Goal: Information Seeking & Learning: Learn about a topic

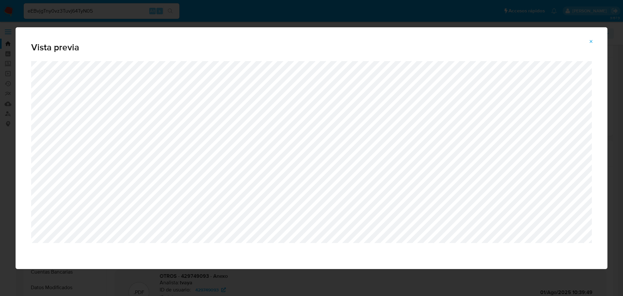
select select "10"
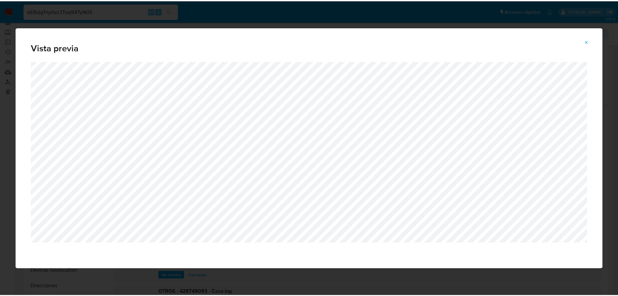
scroll to position [55, 0]
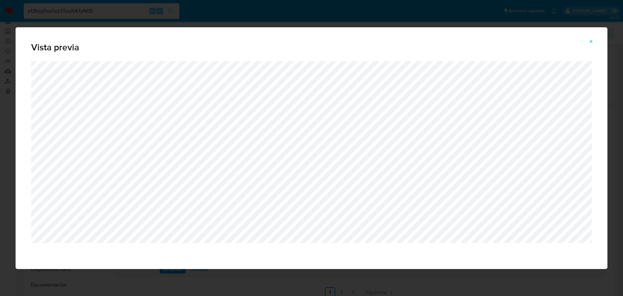
click at [587, 46] on button "Attachment preview" at bounding box center [591, 41] width 14 height 10
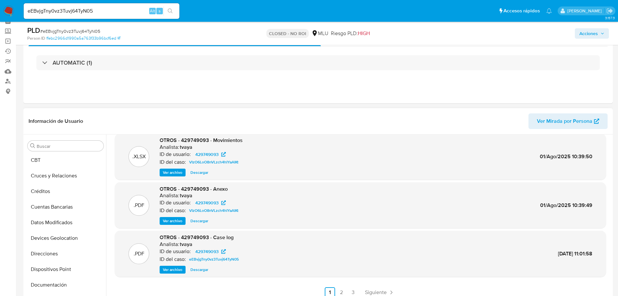
click at [104, 12] on input "eEBvjgTny0vz3Tuvj64TyN05" at bounding box center [102, 11] width 156 height 8
paste input "QmXIGTsEO1o0jj6K4VBYTA56"
type input "QmXIGTsEO1o0jj6K4VBYTA56"
click at [169, 8] on icon "search-icon" at bounding box center [170, 10] width 5 height 5
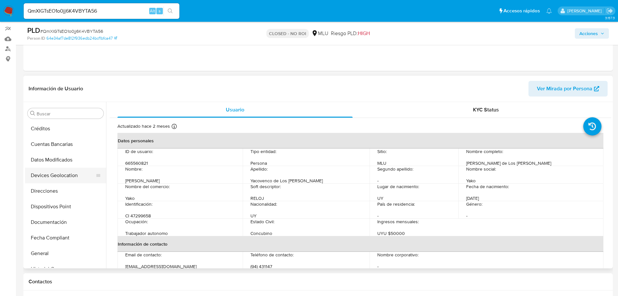
scroll to position [14, 0]
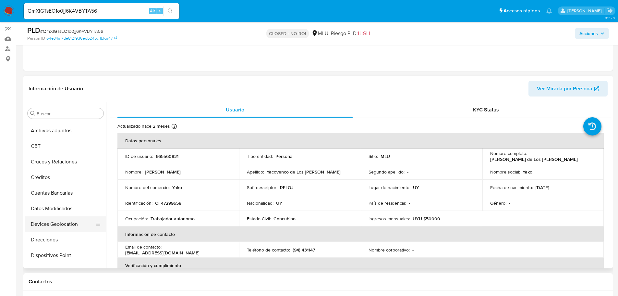
select select "10"
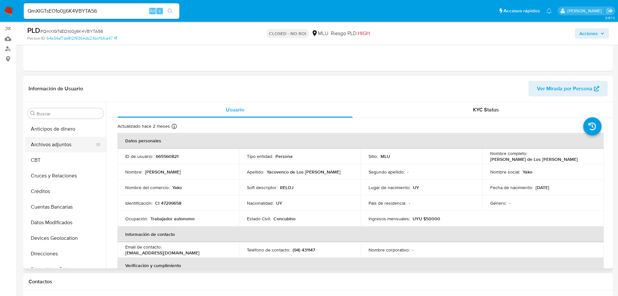
click at [64, 142] on button "Archivos adjuntos" at bounding box center [63, 145] width 76 height 16
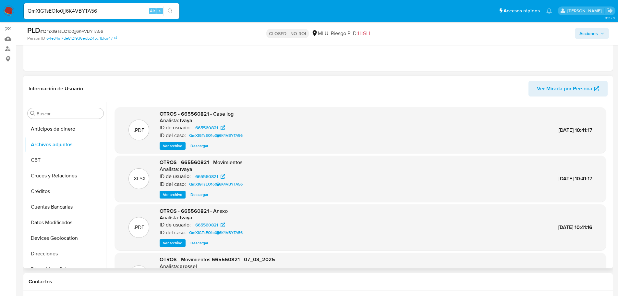
click at [175, 148] on span "Ver archivo" at bounding box center [172, 145] width 19 height 6
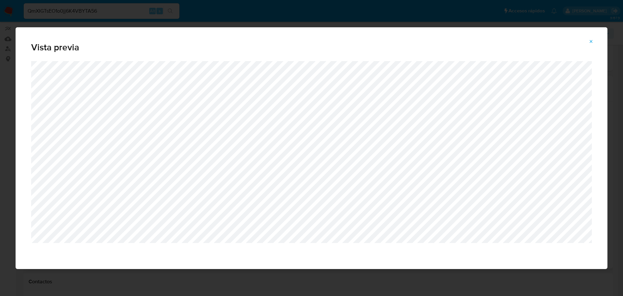
click at [594, 40] on icon "Attachment preview" at bounding box center [591, 41] width 5 height 5
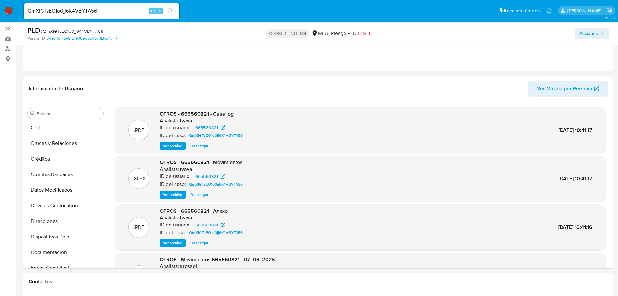
scroll to position [32, 0]
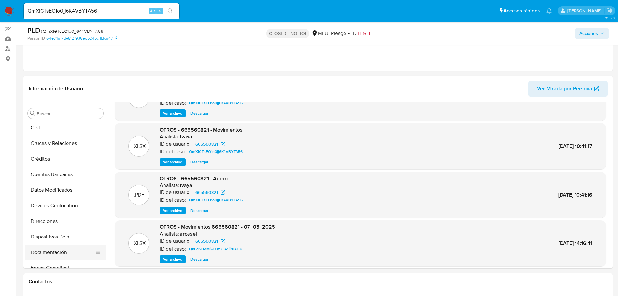
click at [60, 250] on button "Documentación" at bounding box center [63, 252] width 76 height 16
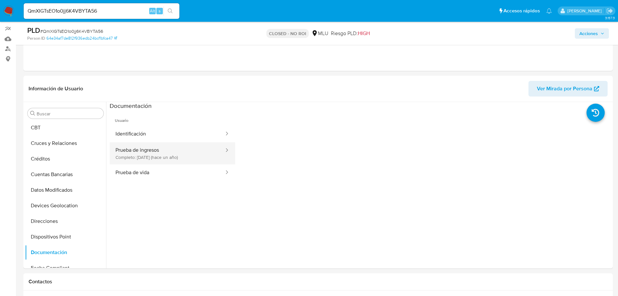
click at [195, 150] on button "Prueba de ingresos Completo: 05/06/2024 (hace un año)" at bounding box center [167, 153] width 115 height 22
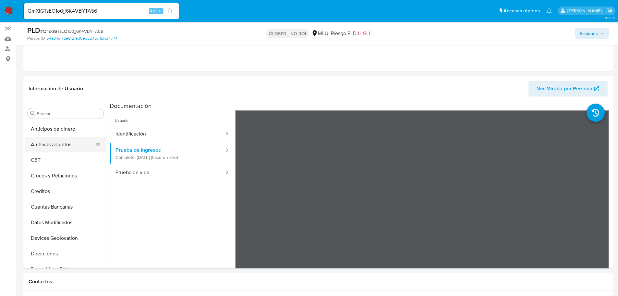
click at [59, 147] on button "Archivos adjuntos" at bounding box center [63, 145] width 76 height 16
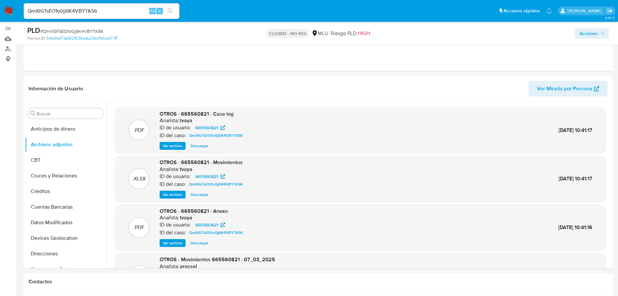
click at [591, 162] on div ".XLSX OTROS - 665560821 - Movimientos Analista: tvaya ID de usuario: 665560821 …" at bounding box center [360, 179] width 485 height 40
click at [179, 148] on span "Ver archivo" at bounding box center [172, 145] width 19 height 6
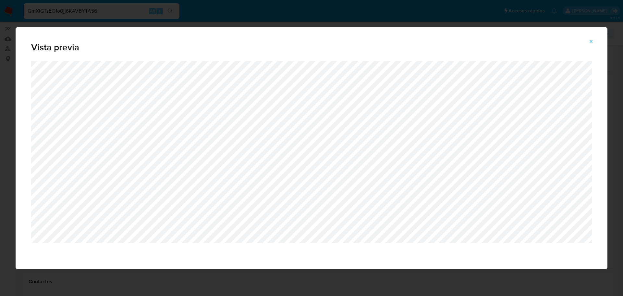
click at [593, 42] on icon "Attachment preview" at bounding box center [591, 41] width 5 height 5
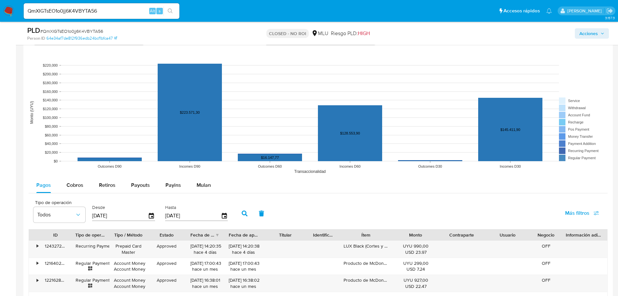
scroll to position [682, 0]
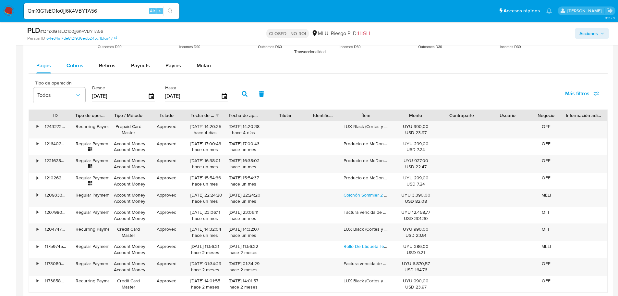
click at [75, 66] on span "Cobros" at bounding box center [75, 65] width 17 height 7
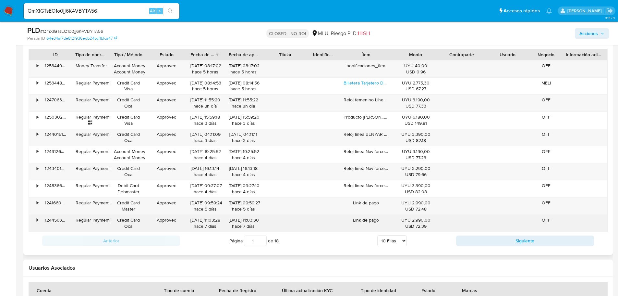
scroll to position [746, 0]
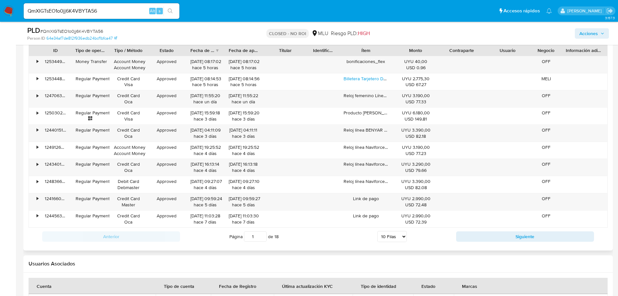
click at [390, 236] on select "5 Filas 10 Filas 20 Filas 25 Filas 50 Filas 100 Filas" at bounding box center [392, 236] width 30 height 11
select select "100"
click at [377, 231] on select "5 Filas 10 Filas 20 Filas 25 Filas 50 Filas 100 Filas" at bounding box center [392, 236] width 30 height 11
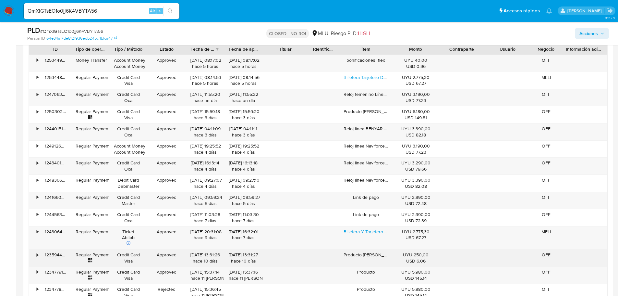
scroll to position [844, 0]
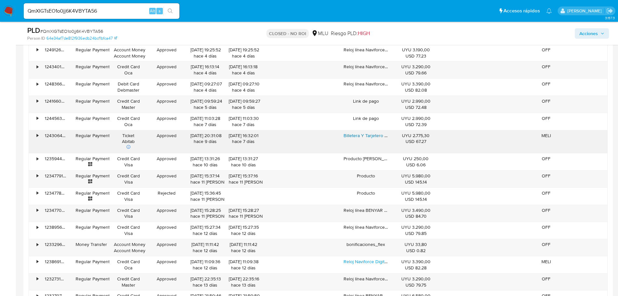
click at [367, 134] on link "Billetera Y Tarjetero De Cuero Yako - Excelente Calidad" at bounding box center [399, 135] width 111 height 6
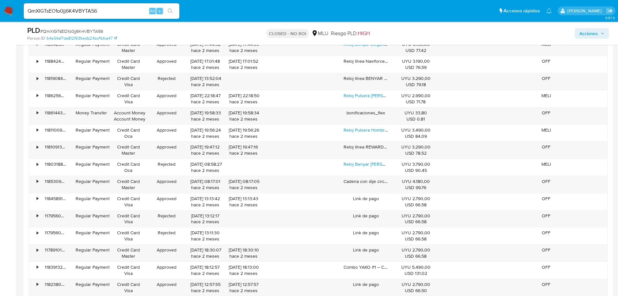
scroll to position [2369, 0]
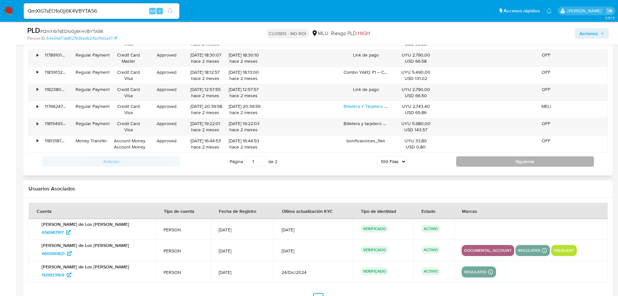
click at [465, 164] on button "Siguiente" at bounding box center [525, 161] width 138 height 10
type input "2"
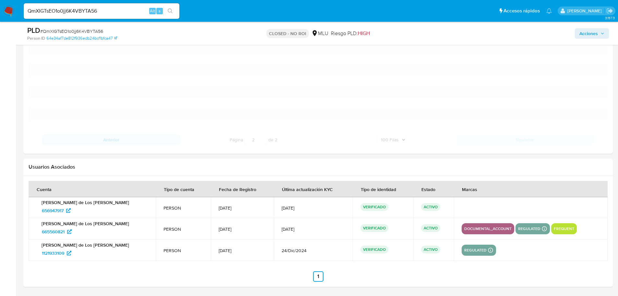
scroll to position [1772, 0]
click at [495, 164] on h2 "Usuarios Asociados" at bounding box center [318, 167] width 579 height 6
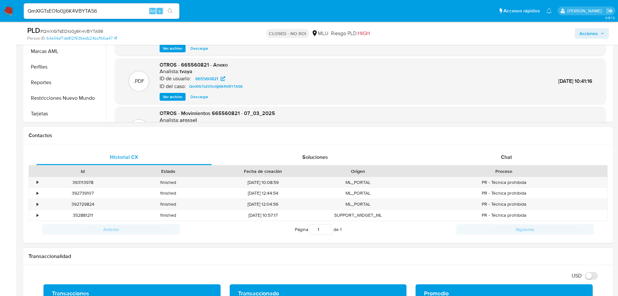
scroll to position [0, 0]
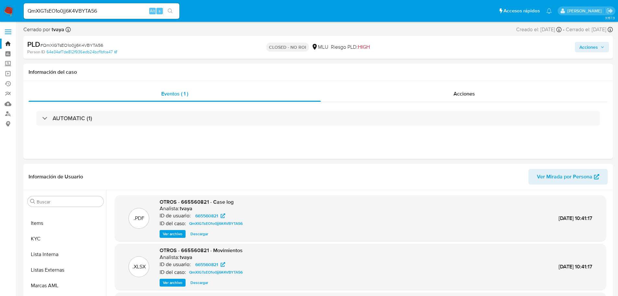
click at [174, 234] on span "Ver archivo" at bounding box center [172, 233] width 19 height 6
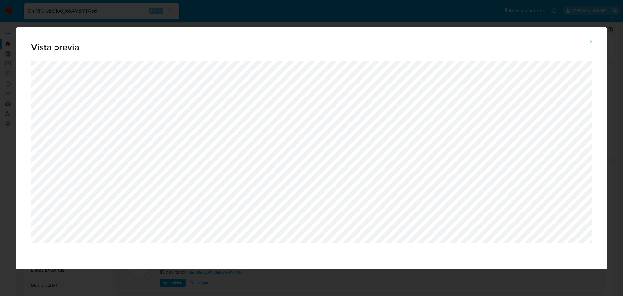
click at [593, 43] on icon "Attachment preview" at bounding box center [591, 41] width 5 height 5
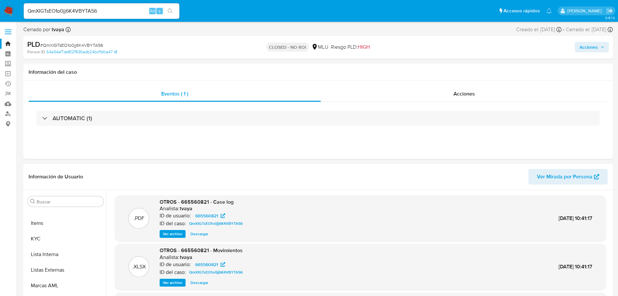
click at [102, 15] on div "QmXIGTsEO1o0jj6K4VBYTA56 Alt s" at bounding box center [102, 11] width 156 height 16
click at [104, 11] on input "QmXIGTsEO1o0jj6K4VBYTA56" at bounding box center [102, 11] width 156 height 8
paste input "hnuYNJd3MfuA8gY1diAsEkv7"
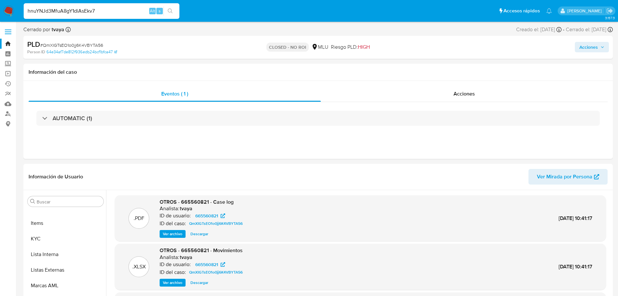
type input "hnuYNJd3MfuA8gY1diAsEkv7"
click at [168, 10] on icon "search-icon" at bounding box center [170, 10] width 5 height 5
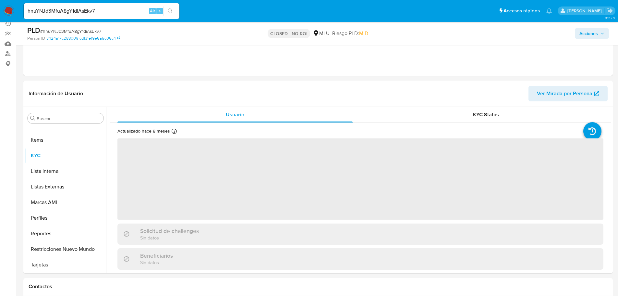
scroll to position [65, 0]
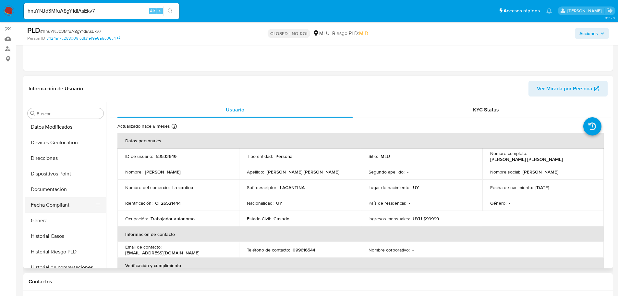
select select "10"
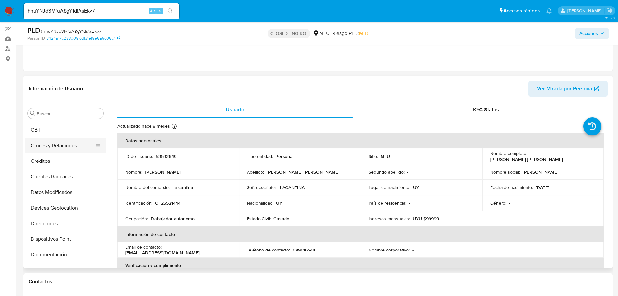
click at [68, 147] on button "Cruces y Relaciones" at bounding box center [63, 146] width 76 height 16
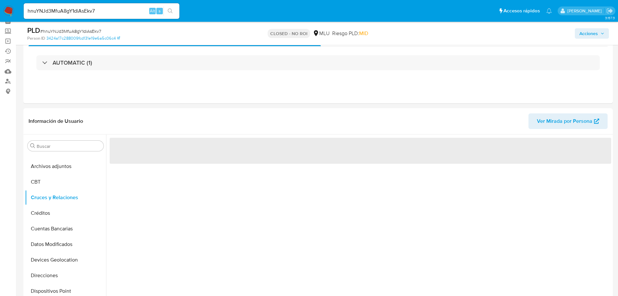
scroll to position [0, 0]
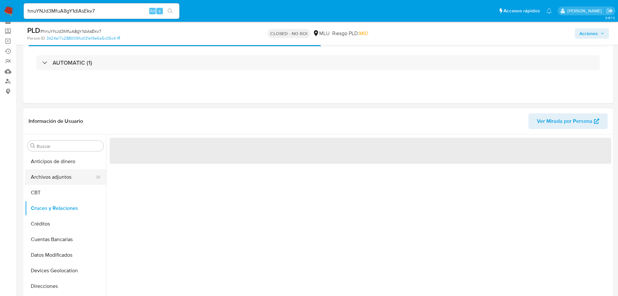
click at [67, 169] on button "Archivos adjuntos" at bounding box center [63, 177] width 76 height 16
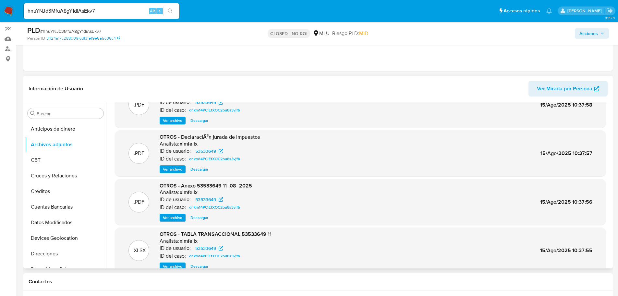
scroll to position [55, 0]
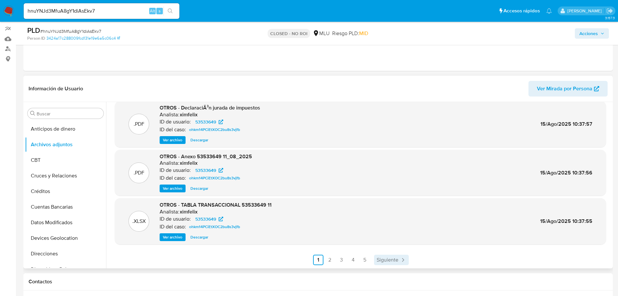
click at [390, 264] on link "Siguiente" at bounding box center [391, 259] width 35 height 10
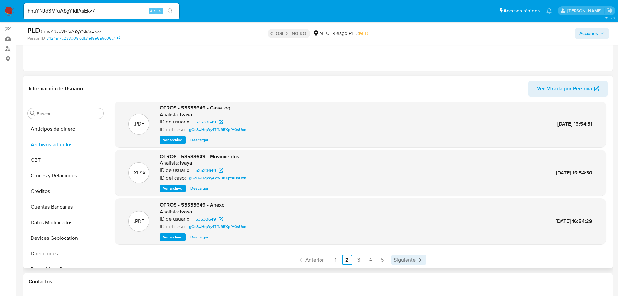
click at [404, 259] on span "Siguiente" at bounding box center [405, 259] width 22 height 5
click at [309, 259] on span "Anterior" at bounding box center [314, 259] width 18 height 5
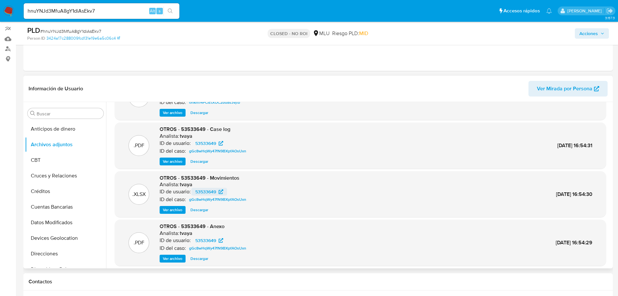
scroll to position [22, 0]
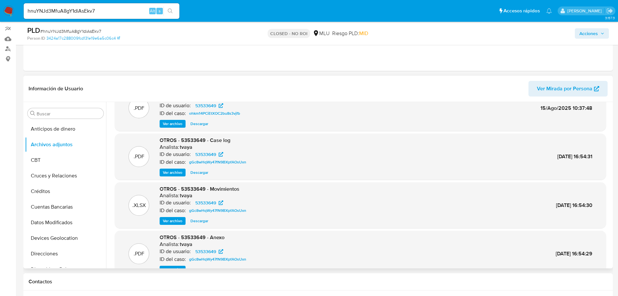
click at [175, 172] on span "Ver archivo" at bounding box center [172, 172] width 19 height 6
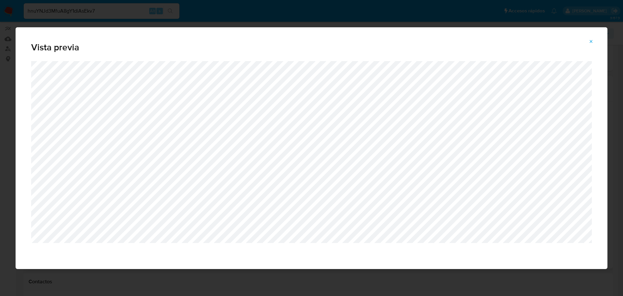
click at [591, 43] on icon "Attachment preview" at bounding box center [591, 41] width 5 height 5
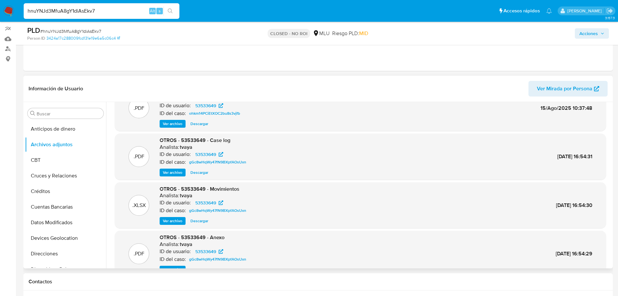
click at [90, 10] on input "hnuYNJd3MfuA8gY1diAsEkv7" at bounding box center [102, 11] width 156 height 8
paste input "ZZQIlBxoN4nPzIWW2jultZFw"
type input "ZZQIlBxoN4nPzIWW2jultZFw"
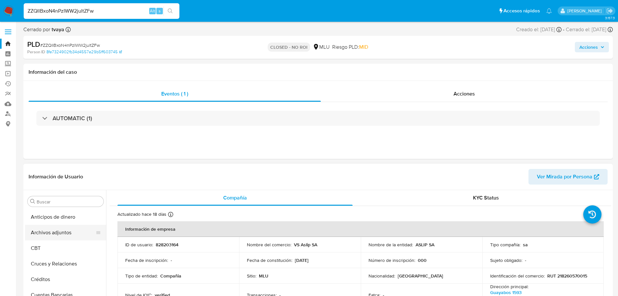
select select "10"
click at [56, 235] on button "Archivos adjuntos" at bounding box center [63, 233] width 76 height 16
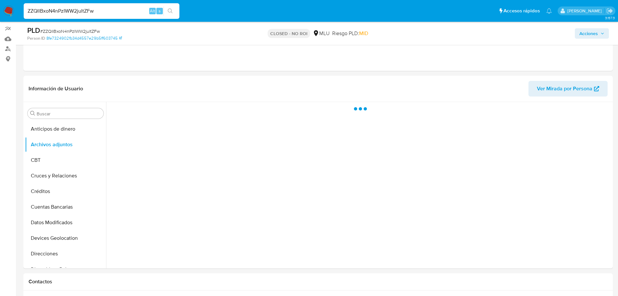
scroll to position [97, 0]
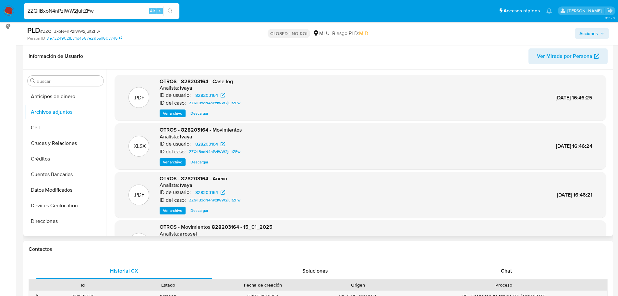
click at [173, 113] on span "Ver archivo" at bounding box center [172, 113] width 19 height 6
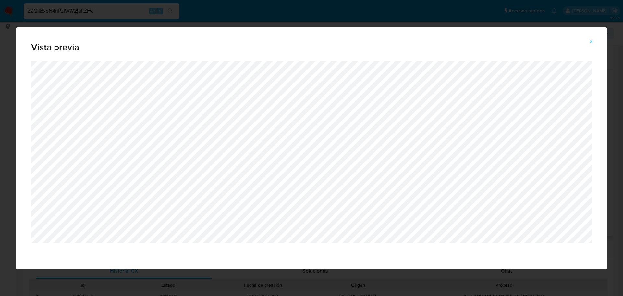
click at [588, 44] on button "Attachment preview" at bounding box center [591, 41] width 14 height 10
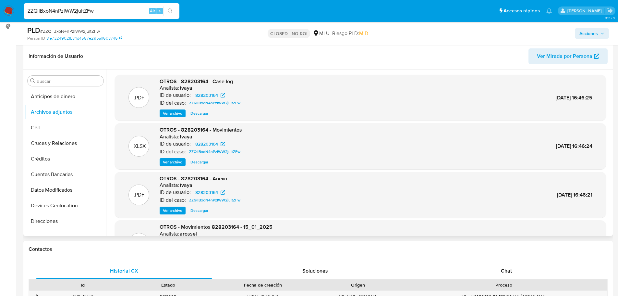
click at [109, 14] on input "ZZQIlBxoN4nPzIWW2jultZFw" at bounding box center [102, 11] width 156 height 8
click at [109, 13] on input "ZZQIlBxoN4nPzIWW2jultZFw" at bounding box center [102, 11] width 156 height 8
paste input "28TuuXllTol1O2KkXXWSLCrb"
type input "28TuuXllTol1O2KkXXWSLCrb"
click at [167, 12] on button "search-icon" at bounding box center [170, 10] width 13 height 9
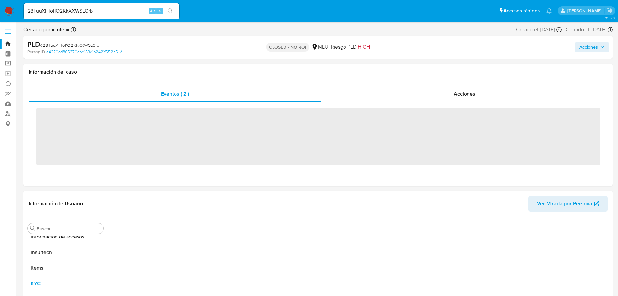
scroll to position [290, 0]
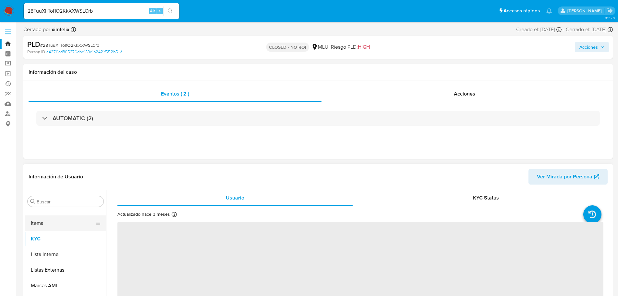
select select "10"
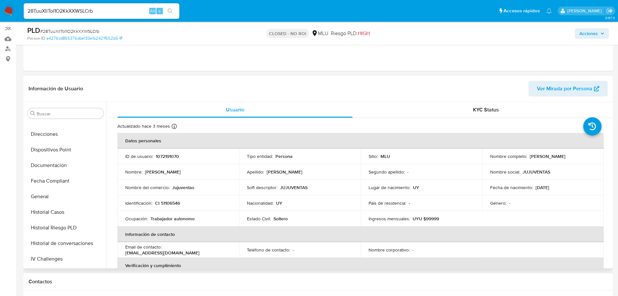
scroll to position [0, 0]
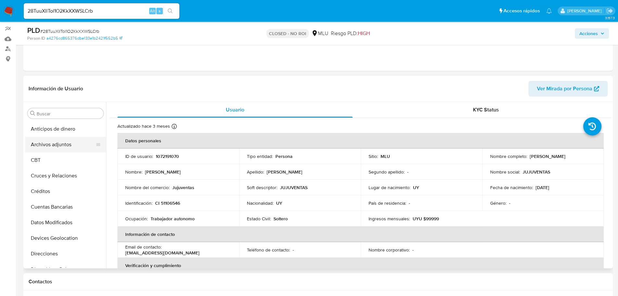
click at [60, 145] on button "Archivos adjuntos" at bounding box center [63, 145] width 76 height 16
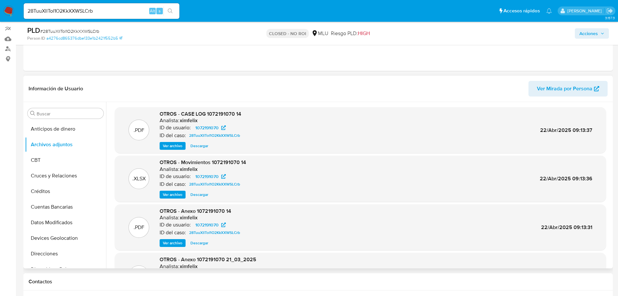
click at [179, 149] on span "Ver archivo" at bounding box center [172, 145] width 19 height 6
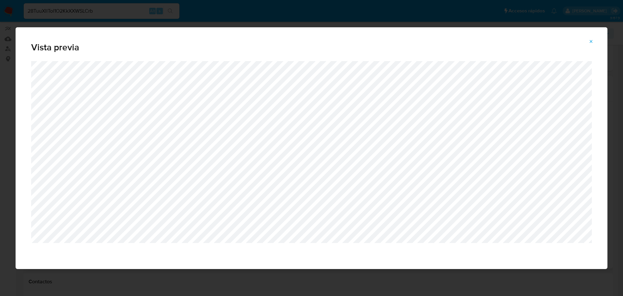
click at [593, 40] on icon "Attachment preview" at bounding box center [591, 41] width 5 height 5
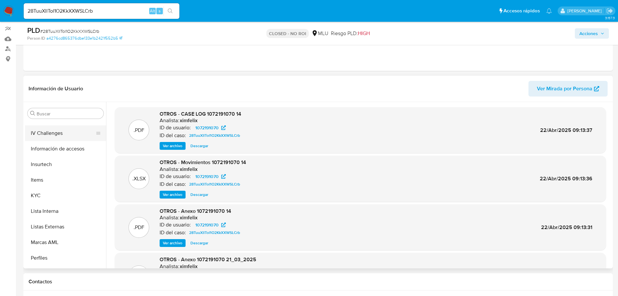
scroll to position [260, 0]
click at [64, 231] on button "Marcas AML" at bounding box center [63, 228] width 76 height 16
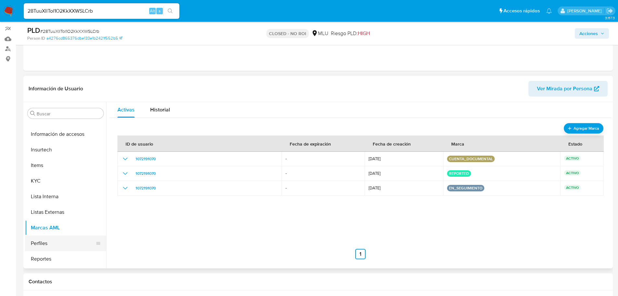
scroll to position [290, 0]
click at [60, 243] on button "Restricciones Nuevo Mundo" at bounding box center [63, 244] width 76 height 16
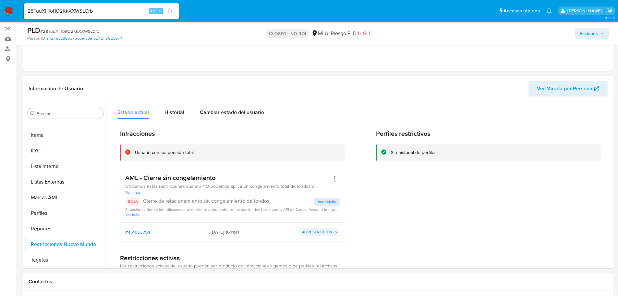
click at [89, 9] on input "28TuuXllTol1O2KkXXWSLCrb" at bounding box center [102, 11] width 156 height 8
paste input "xSFxRIe6lktXFPng4IYSi9MM"
type input "xSFxRIe6lktXFPng4IYSi9MM"
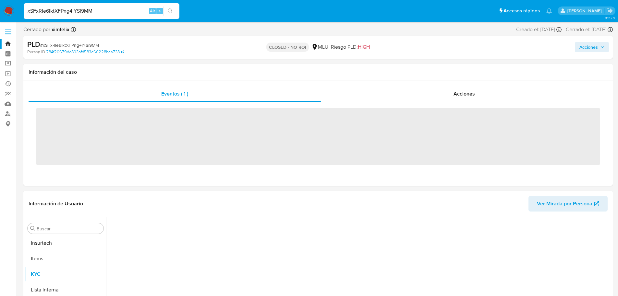
scroll to position [290, 0]
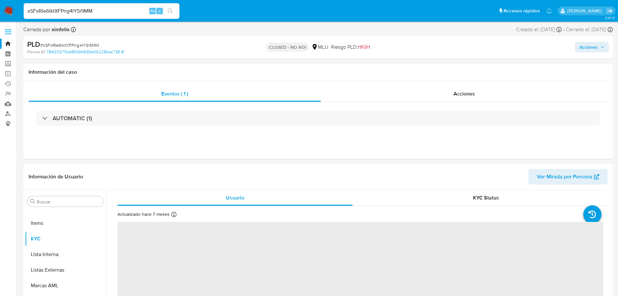
select select "10"
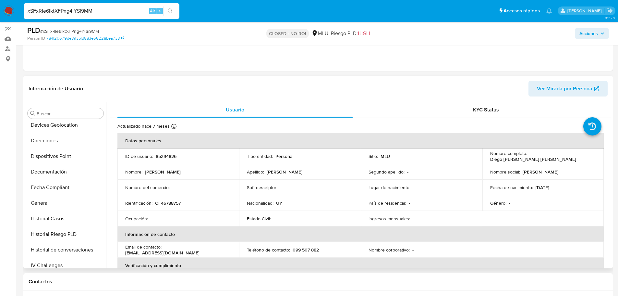
scroll to position [0, 0]
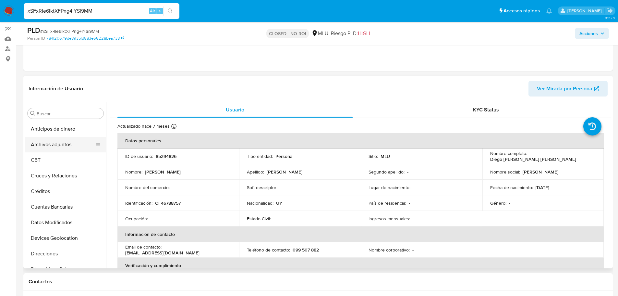
click at [69, 145] on button "Archivos adjuntos" at bounding box center [63, 145] width 76 height 16
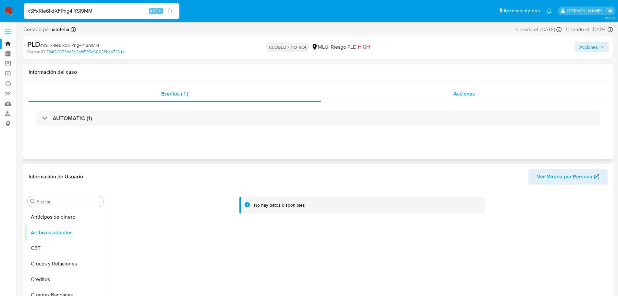
click at [442, 88] on div "Acciones" at bounding box center [464, 94] width 287 height 16
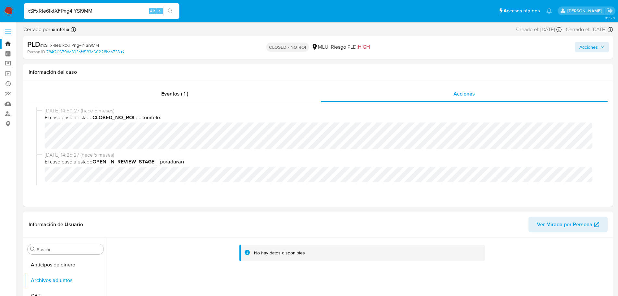
click at [57, 11] on input "xSFxRIe6lktXFPng4IYSi9MM" at bounding box center [102, 11] width 156 height 8
click at [57, 13] on input "xSFxRIe6lktXFPng4IYSi9MM" at bounding box center [102, 11] width 156 height 8
paste input "ngPKBbBPbgp2kcd3Bm0SGGOn"
click at [57, 14] on input "xSFxRIe6lktXngPKBbBPbgp2kcd3Bm0SGGOnFPng4IYSi9MM" at bounding box center [102, 11] width 156 height 8
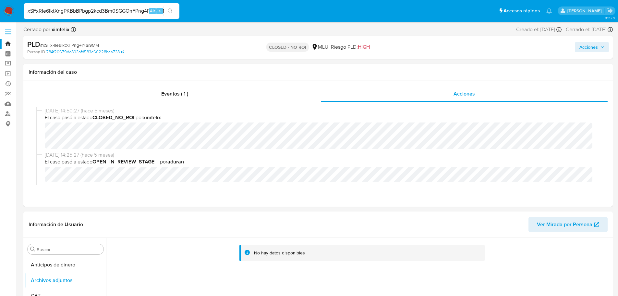
click at [57, 14] on input "xSFxRIe6lktXngPKBbBPbgp2kcd3Bm0SGGOnFPng4IYSi9MM" at bounding box center [102, 11] width 156 height 8
paste input "ngPKBbBPbgp2kcd3Bm0SGGOn"
type input "ngPKBbBPbgp2kcd3Bm0SGGOn"
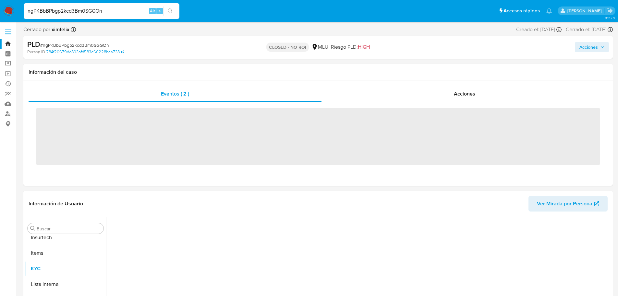
scroll to position [290, 0]
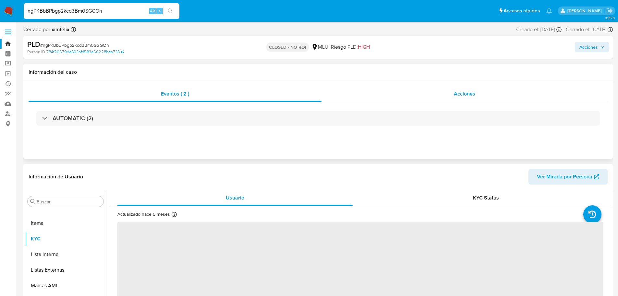
click at [445, 94] on div "Acciones" at bounding box center [465, 94] width 286 height 16
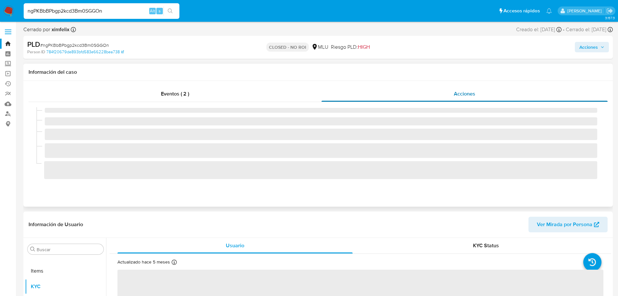
select select "10"
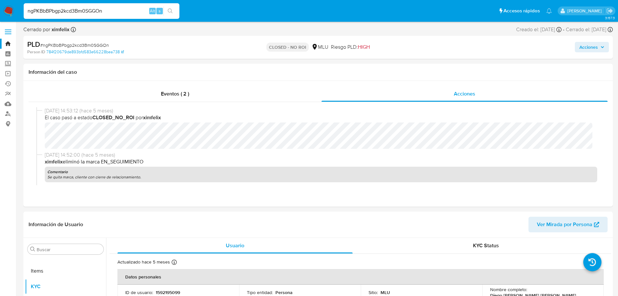
click at [109, 11] on input "ngPKBbBPbgp2kcd3Bm0SGGOn" at bounding box center [102, 11] width 156 height 8
paste input "HsMYmv2NzCMenynna0F9nC4X"
type input "HsMYmv2NzCMenynna0F9nC4X"
click at [171, 8] on icon "search-icon" at bounding box center [170, 10] width 5 height 5
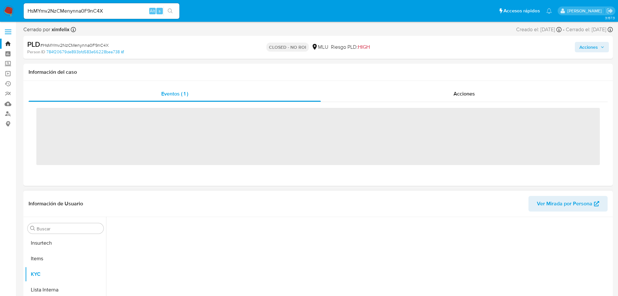
scroll to position [290, 0]
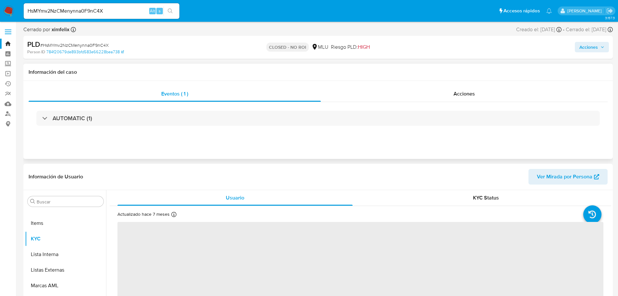
click at [471, 105] on div "AUTOMATIC (1)" at bounding box center [318, 118] width 579 height 32
click at [472, 100] on div "Acciones" at bounding box center [464, 94] width 287 height 16
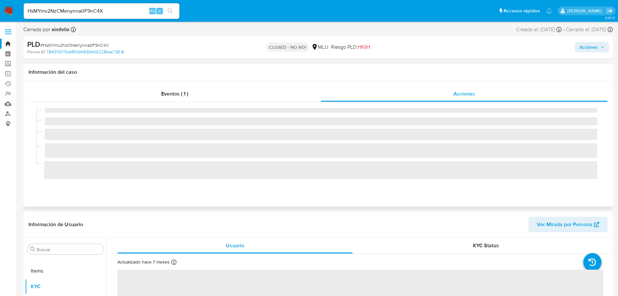
select select "10"
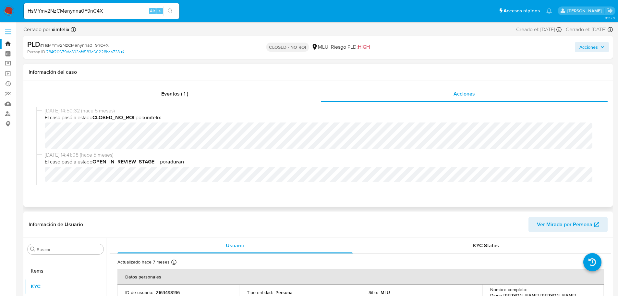
click at [122, 16] on div "HsMYmv2NzCMenynna0F9nC4X Alt s" at bounding box center [102, 11] width 156 height 16
click at [123, 13] on input "HsMYmv2NzCMenynna0F9nC4X" at bounding box center [102, 11] width 156 height 8
paste input "qdZxHcnxeibTEMwiOE8dTzKq"
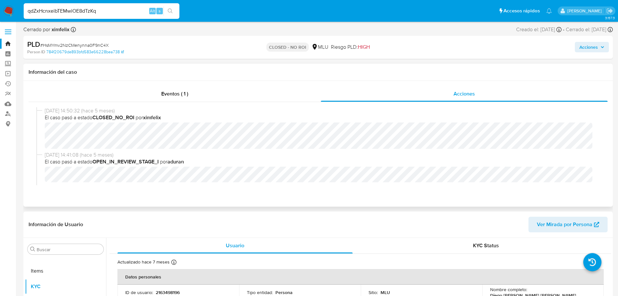
type input "qdZxHcnxeibTEMwiOE8dTzKq"
drag, startPoint x: 170, startPoint y: 11, endPoint x: 194, endPoint y: 39, distance: 37.0
click at [170, 11] on icon "search-icon" at bounding box center [170, 10] width 5 height 5
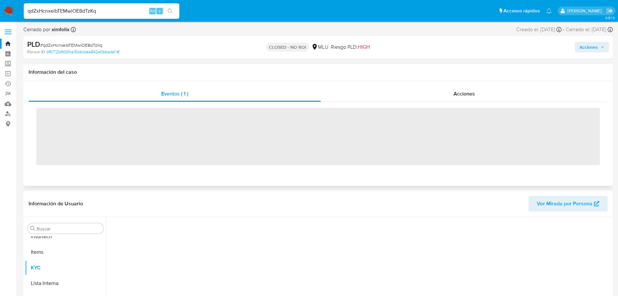
scroll to position [290, 0]
click at [446, 95] on div "Acciones" at bounding box center [464, 94] width 287 height 16
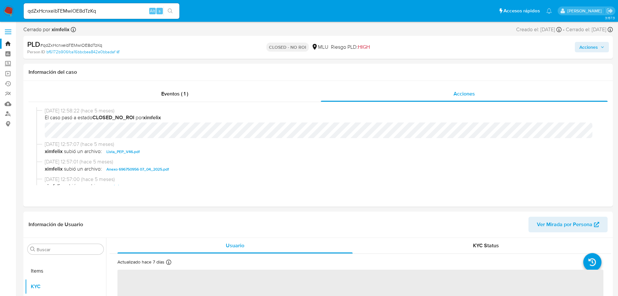
select select "10"
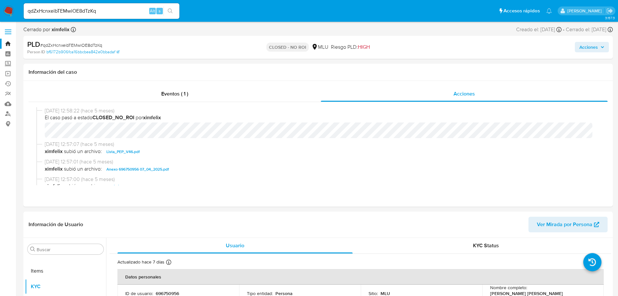
click at [93, 47] on span "# qdZxHcnxeibTEMwiOE8dTzKq" at bounding box center [71, 45] width 62 height 6
copy span "qdZxHcnxeibTEMwiOE8dTzKq"
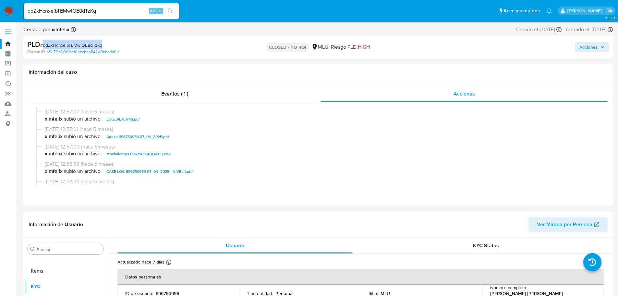
scroll to position [65, 0]
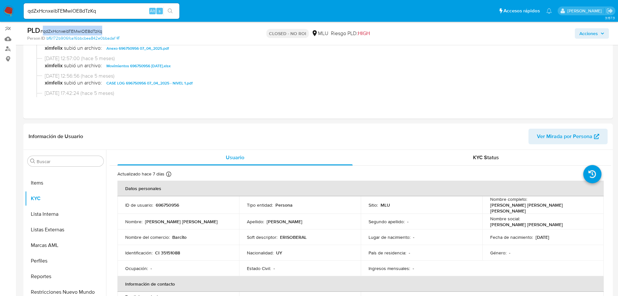
click at [64, 13] on input "qdZxHcnxeibTEMwiOE8dTzKq" at bounding box center [102, 11] width 156 height 8
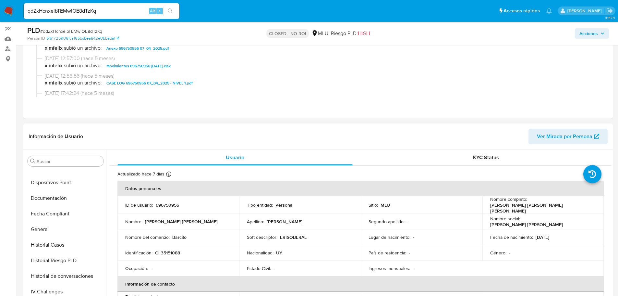
scroll to position [0, 0]
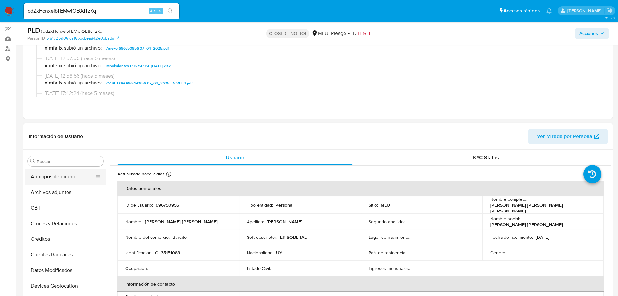
drag, startPoint x: 69, startPoint y: 164, endPoint x: 69, endPoint y: 176, distance: 12.7
click at [69, 164] on div "Buscar" at bounding box center [66, 161] width 76 height 10
click at [64, 194] on button "Archivos adjuntos" at bounding box center [63, 192] width 76 height 16
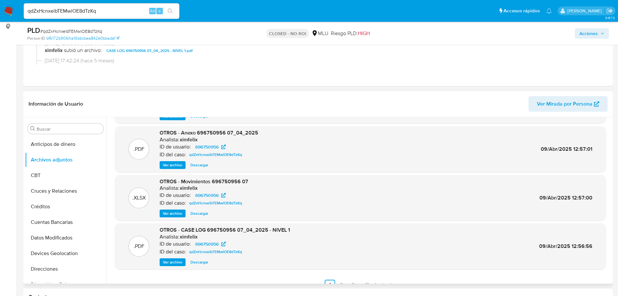
scroll to position [55, 0]
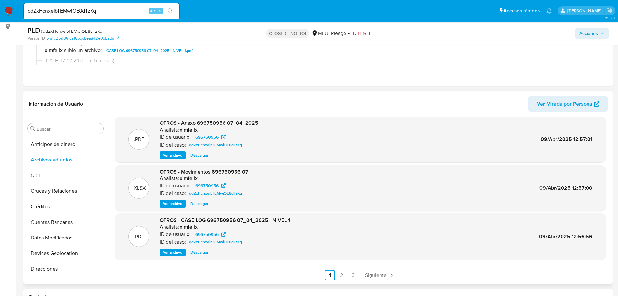
click at [180, 254] on span "Ver archivo" at bounding box center [172, 252] width 19 height 6
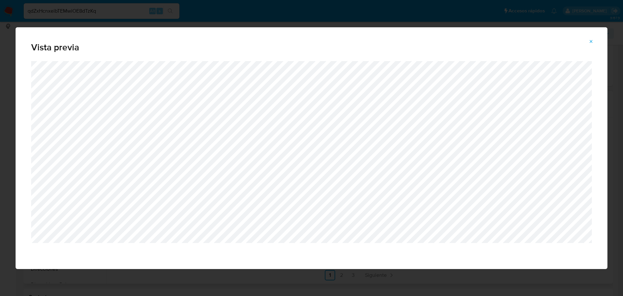
click at [590, 44] on span "Attachment preview" at bounding box center [591, 41] width 5 height 9
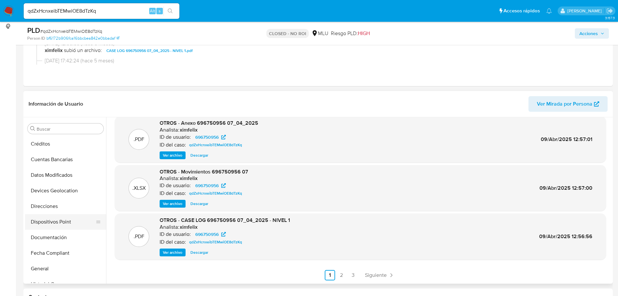
scroll to position [65, 0]
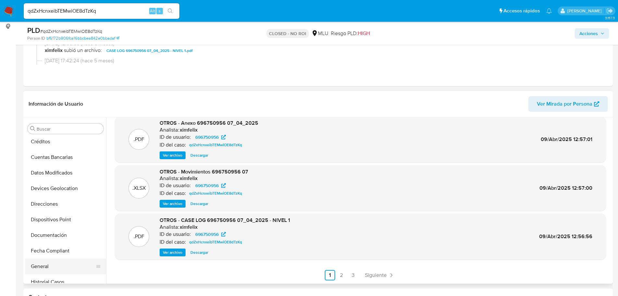
click at [54, 266] on button "General" at bounding box center [63, 266] width 76 height 16
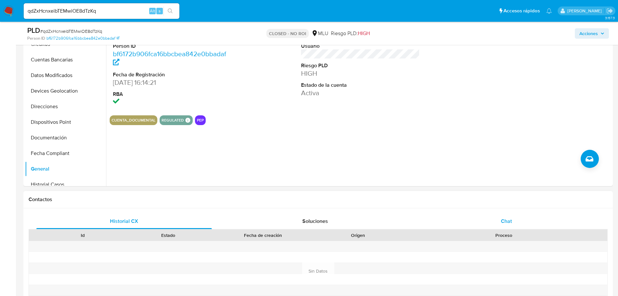
click at [475, 220] on div "Chat" at bounding box center [507, 221] width 176 height 16
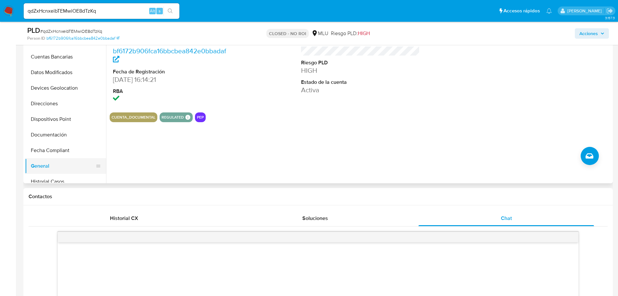
scroll to position [195, 0]
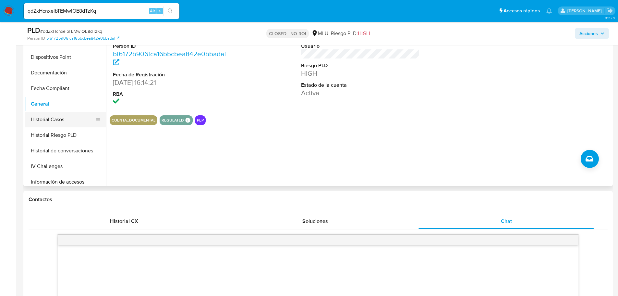
click at [70, 125] on button "Historial Casos" at bounding box center [63, 120] width 76 height 16
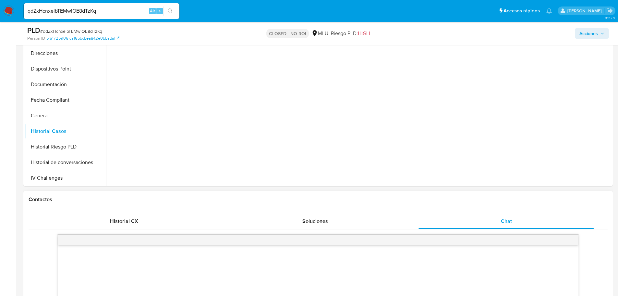
scroll to position [97, 0]
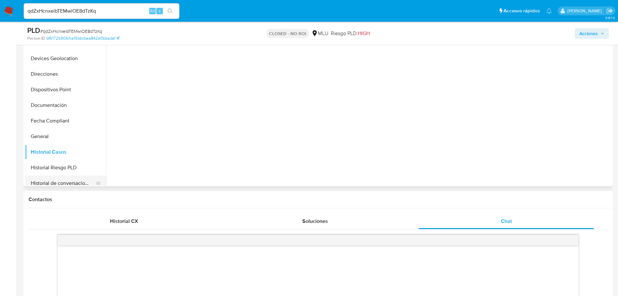
drag, startPoint x: 86, startPoint y: 180, endPoint x: 95, endPoint y: 180, distance: 9.4
click at [86, 180] on button "Historial de conversaciones" at bounding box center [63, 183] width 76 height 16
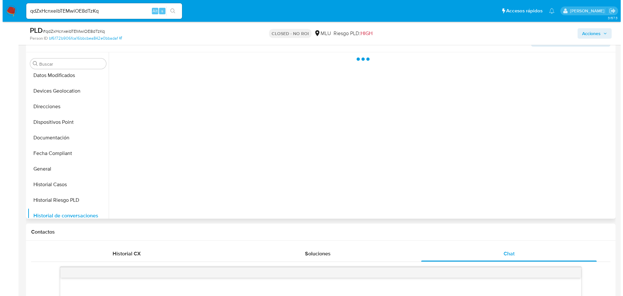
scroll to position [130, 0]
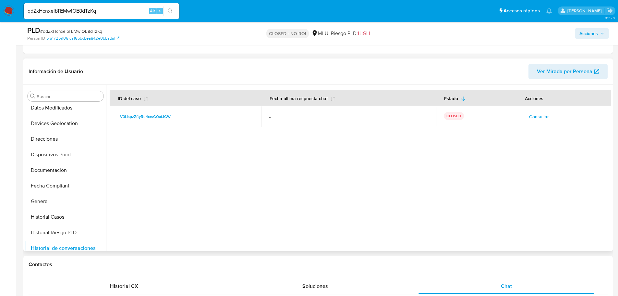
click at [530, 117] on span "Consultar" at bounding box center [539, 116] width 20 height 9
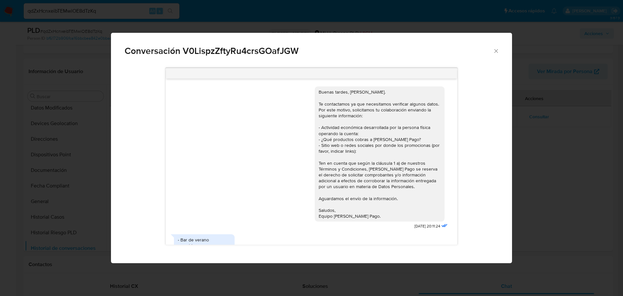
scroll to position [107, 0]
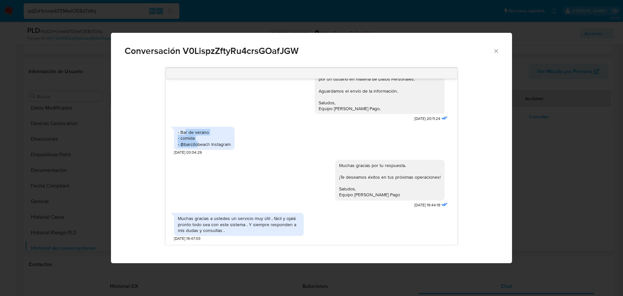
drag, startPoint x: 186, startPoint y: 131, endPoint x: 199, endPoint y: 144, distance: 18.1
click at [198, 142] on div "- Bar de verano - comida - @barcitobeach Instagram" at bounding box center [204, 138] width 53 height 18
drag, startPoint x: 227, startPoint y: 145, endPoint x: 206, endPoint y: 144, distance: 21.1
click at [206, 144] on div "- Bar de verano - comida - @barcitobeach Instagram" at bounding box center [204, 138] width 53 height 18
drag, startPoint x: 202, startPoint y: 222, endPoint x: 266, endPoint y: 227, distance: 64.8
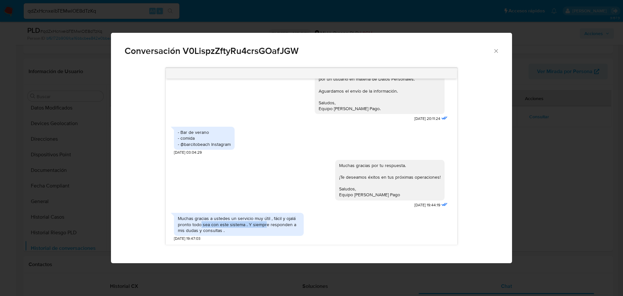
click at [266, 227] on div "Muchas gracias a ustedes un servicio muy útil , fácil y ojalá pronto todo sea c…" at bounding box center [239, 224] width 122 height 18
click at [268, 227] on div "Muchas gracias a ustedes un servicio muy útil , fácil y ojalá pronto todo sea c…" at bounding box center [239, 224] width 122 height 18
drag, startPoint x: 218, startPoint y: 226, endPoint x: 205, endPoint y: 227, distance: 13.3
click at [205, 226] on div "Muchas gracias a ustedes un servicio muy útil , fácil y ojalá pronto todo sea c…" at bounding box center [239, 224] width 122 height 18
click at [205, 229] on div "Muchas gracias a ustedes un servicio muy útil , fácil y ojalá pronto todo sea c…" at bounding box center [239, 224] width 122 height 18
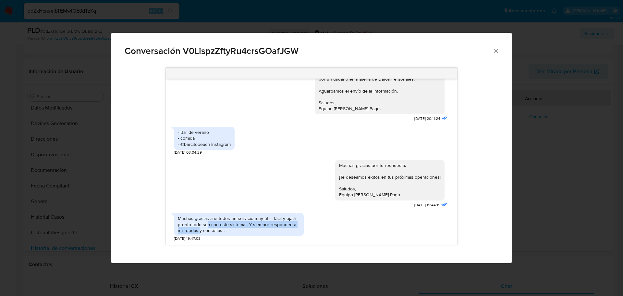
drag, startPoint x: 200, startPoint y: 230, endPoint x: 208, endPoint y: 223, distance: 11.3
click at [208, 223] on div "Muchas gracias a ustedes un servicio muy útil , fácil y ojalá pronto todo sea c…" at bounding box center [239, 224] width 122 height 18
click at [210, 223] on div "Muchas gracias a ustedes un servicio muy útil , fácil y ojalá pronto todo sea c…" at bounding box center [239, 224] width 122 height 18
click at [550, 131] on div "Conversación V0LispzZftyRu4crsGOafJGW Buenas tardes, Erika. Te contactamos ya q…" at bounding box center [311, 148] width 623 height 296
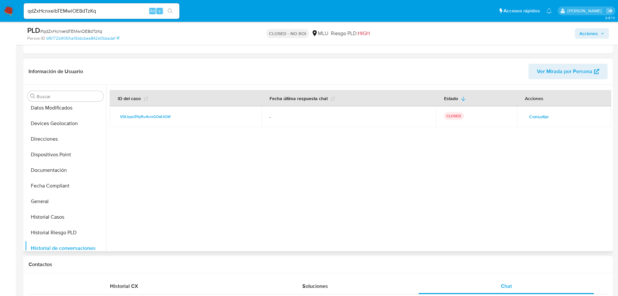
drag, startPoint x: 561, startPoint y: 118, endPoint x: 554, endPoint y: 117, distance: 7.1
click at [561, 118] on div "Consultar" at bounding box center [564, 116] width 79 height 10
click at [543, 117] on span "Consultar" at bounding box center [539, 116] width 20 height 9
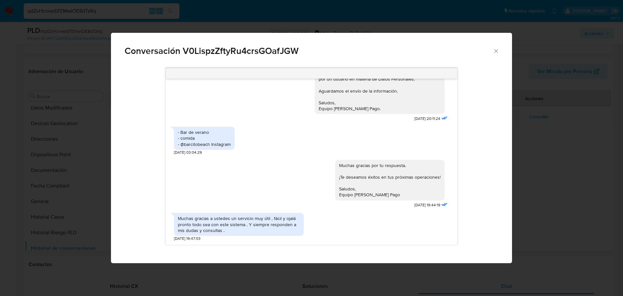
click at [497, 50] on icon "Cerrar" at bounding box center [496, 51] width 6 height 6
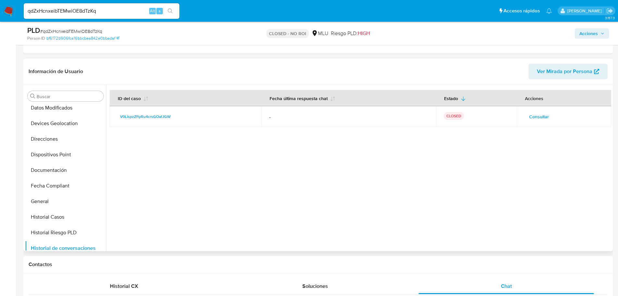
click at [551, 193] on div at bounding box center [358, 168] width 505 height 166
click at [290, 189] on div at bounding box center [358, 168] width 505 height 166
click at [102, 12] on input "qdZxHcnxeibTEMwiOE8dTzKq" at bounding box center [102, 11] width 156 height 8
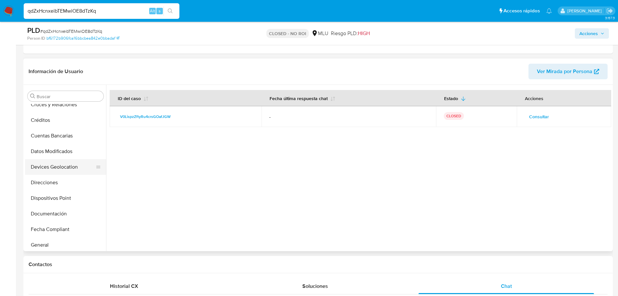
scroll to position [0, 0]
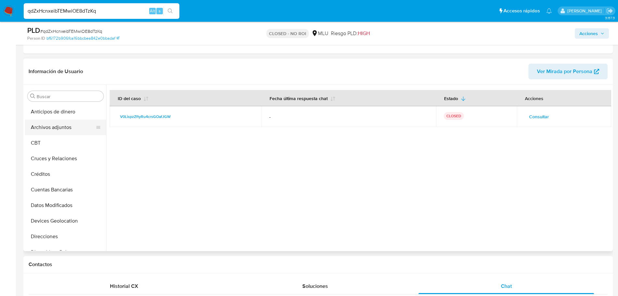
click at [66, 131] on button "Archivos adjuntos" at bounding box center [63, 127] width 76 height 16
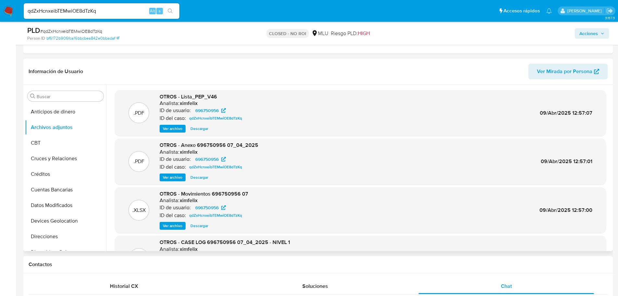
click at [175, 179] on span "Ver archivo" at bounding box center [172, 177] width 19 height 6
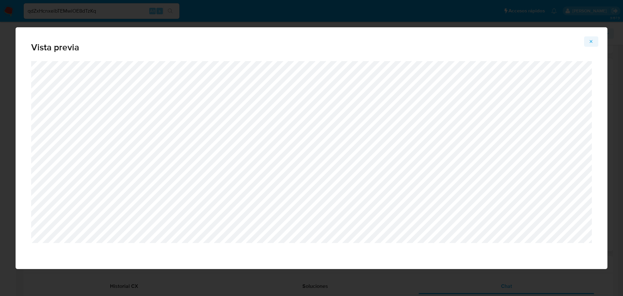
click at [591, 43] on icon "Attachment preview" at bounding box center [591, 41] width 5 height 5
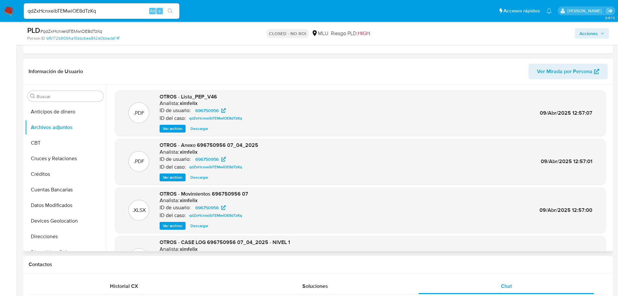
click at [106, 17] on div "qdZxHcnxeibTEMwiOE8dTzKq Alt s" at bounding box center [102, 11] width 156 height 16
click at [106, 10] on input "qdZxHcnxeibTEMwiOE8dTzKq" at bounding box center [102, 11] width 156 height 8
paste input "KOoY3L7BQfcNtxVwRVlSDSsQ"
type input "KOoY3L7BQfcNtxVwRVlSDSsQ"
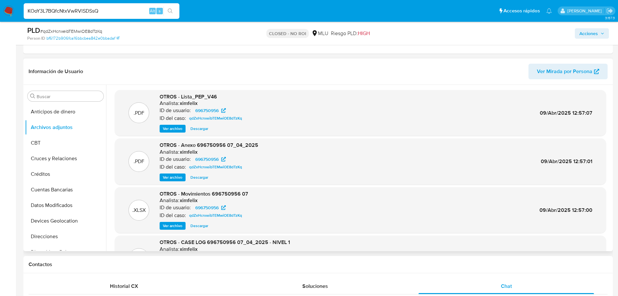
click at [172, 11] on icon "search-icon" at bounding box center [170, 10] width 5 height 5
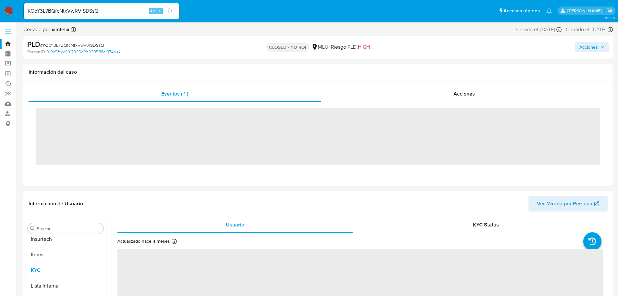
scroll to position [290, 0]
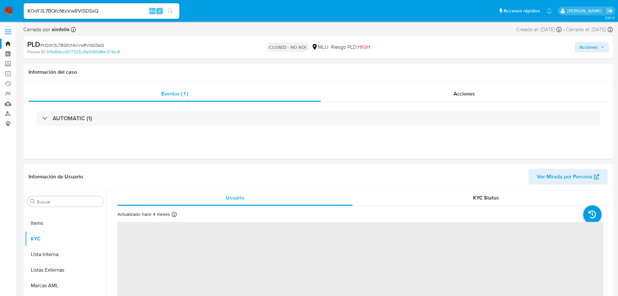
select select "10"
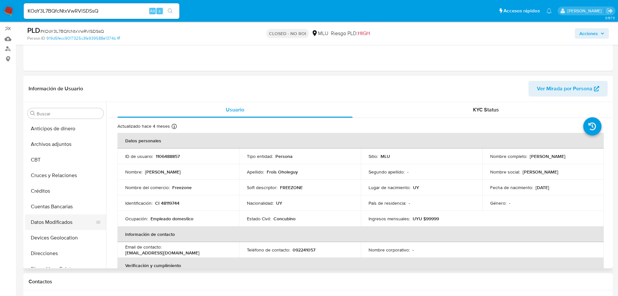
scroll to position [0, 0]
click at [54, 145] on button "Archivos adjuntos" at bounding box center [63, 145] width 76 height 16
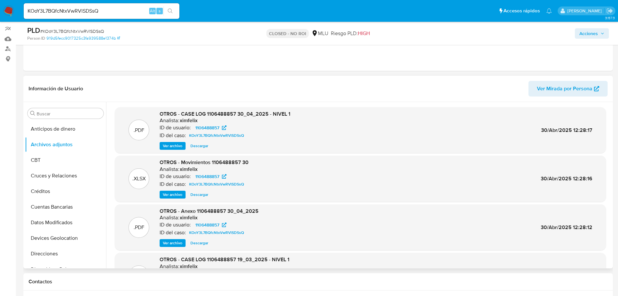
click at [341, 169] on div ".XLSX OTROS - Movimientos 1106488857 30 Analista: ximfelix ID de usuario: 11064…" at bounding box center [360, 179] width 485 height 40
click at [338, 211] on div ".PDF OTROS - Anexo 1106488857 30_04_2025 Analista: ximfelix ID de usuario: 1106…" at bounding box center [360, 227] width 485 height 40
click at [173, 145] on span "Ver archivo" at bounding box center [172, 145] width 19 height 6
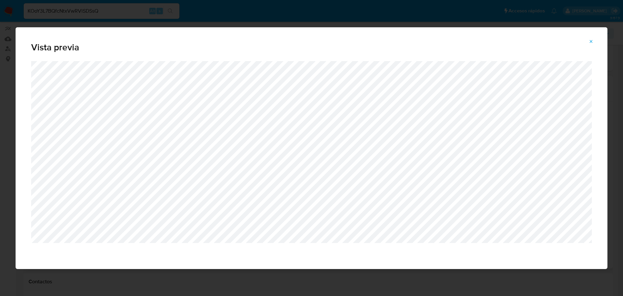
click at [598, 47] on div "Vista previa" at bounding box center [312, 44] width 592 height 34
click at [592, 42] on icon "Attachment preview" at bounding box center [591, 41] width 5 height 5
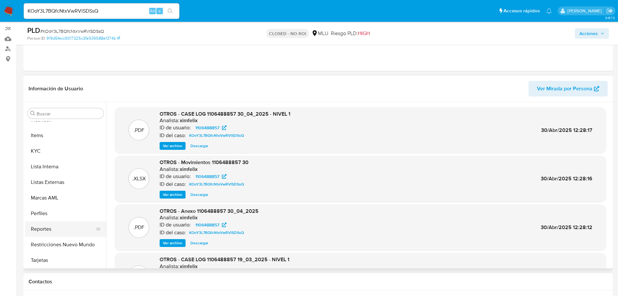
scroll to position [290, 0]
click at [66, 244] on button "Restricciones Nuevo Mundo" at bounding box center [63, 244] width 76 height 16
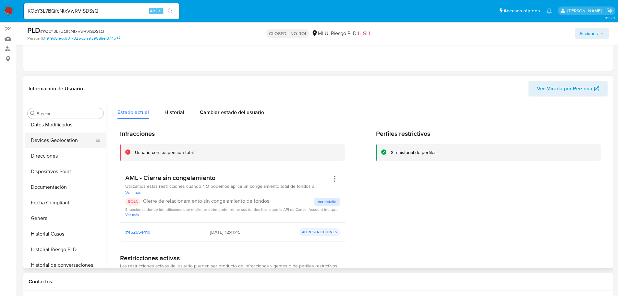
scroll to position [0, 0]
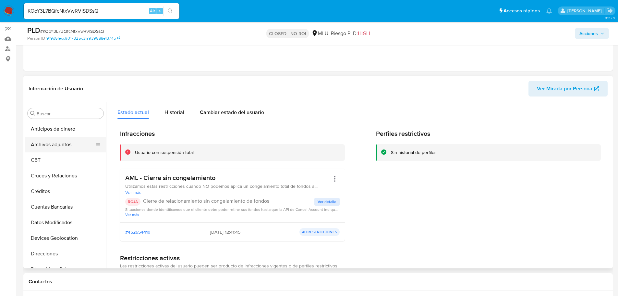
click at [63, 149] on button "Archivos adjuntos" at bounding box center [63, 145] width 76 height 16
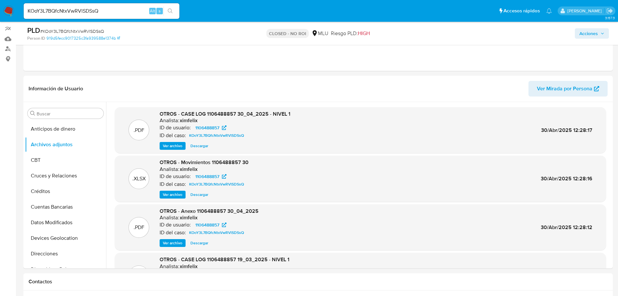
click at [173, 145] on span "Ver archivo" at bounding box center [172, 145] width 19 height 6
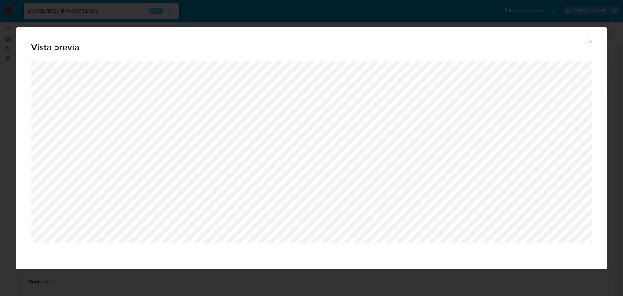
click at [593, 41] on icon "Attachment preview" at bounding box center [591, 41] width 5 height 5
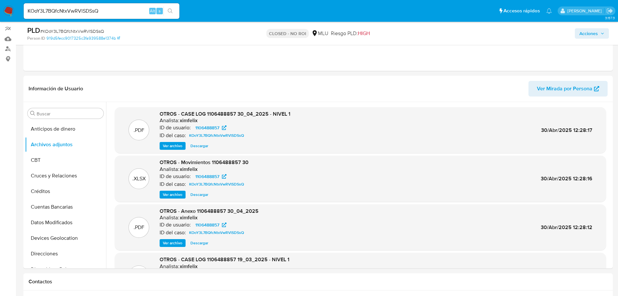
click at [64, 15] on input "KOoY3L7BQfcNtxVwRVlSDSsQ" at bounding box center [102, 11] width 156 height 8
paste input "sdW3X74dIsxEBihgkC0NE3K"
type input "KsdW3X74dIsxEBihgkC0NE3K"
click at [169, 11] on icon "search-icon" at bounding box center [170, 10] width 5 height 5
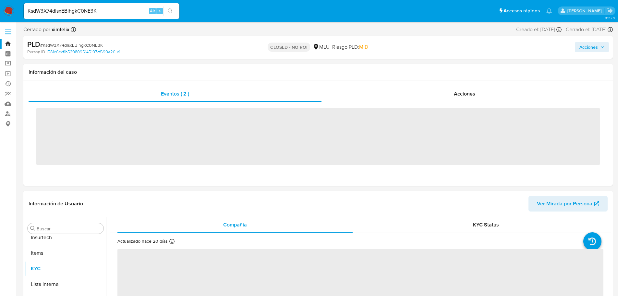
scroll to position [290, 0]
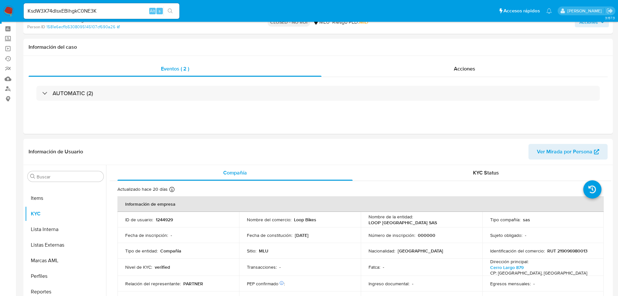
select select "10"
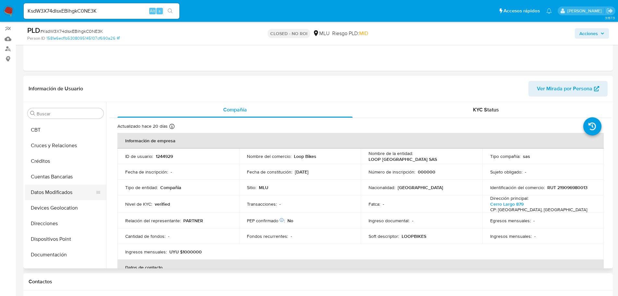
scroll to position [0, 0]
click at [56, 136] on button "Anticipos de dinero" at bounding box center [63, 129] width 76 height 16
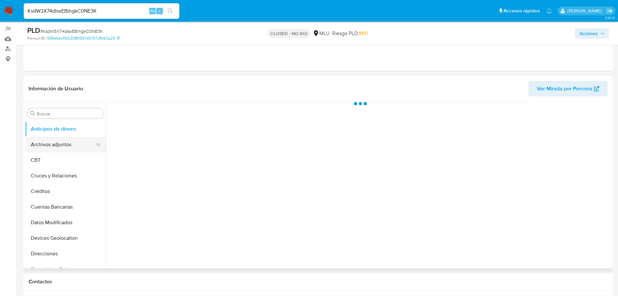
click at [62, 144] on button "Archivos adjuntos" at bounding box center [63, 145] width 76 height 16
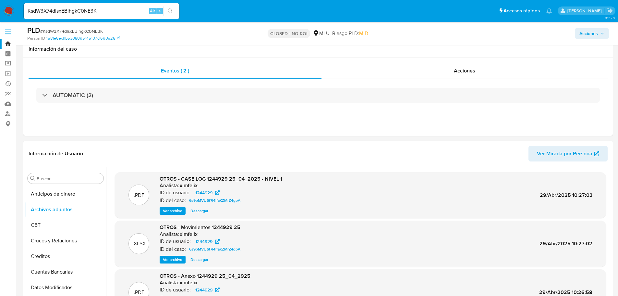
select select "10"
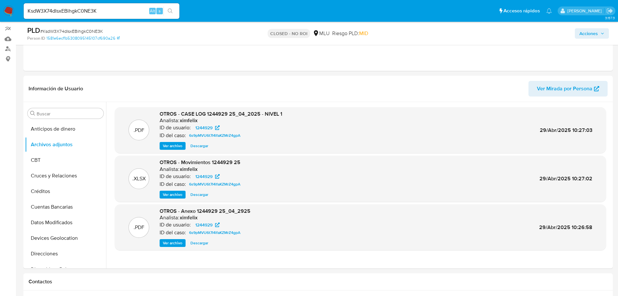
click at [172, 147] on span "Ver archivo" at bounding box center [172, 145] width 19 height 6
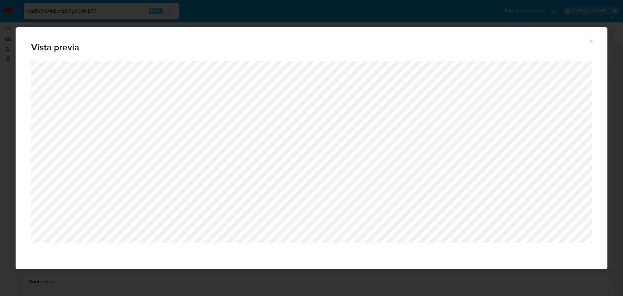
click at [590, 43] on icon "Attachment preview" at bounding box center [591, 41] width 3 height 3
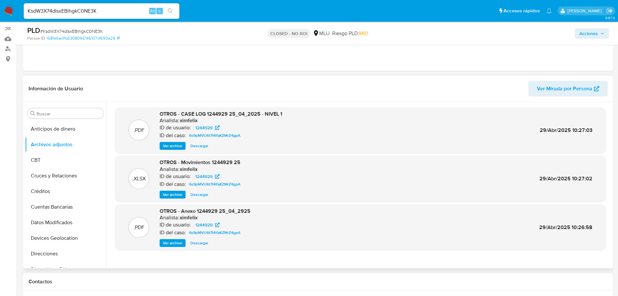
click at [104, 12] on input "KsdW3X74dIsxEBihgkC0NE3K" at bounding box center [102, 11] width 156 height 8
paste input "MVcKYNdQDDwG2pzIWXQ7s6cC"
type input "MVcKYNdQDDwG2pzIWXQ7s6cC"
click at [171, 10] on icon "search-icon" at bounding box center [170, 10] width 5 height 5
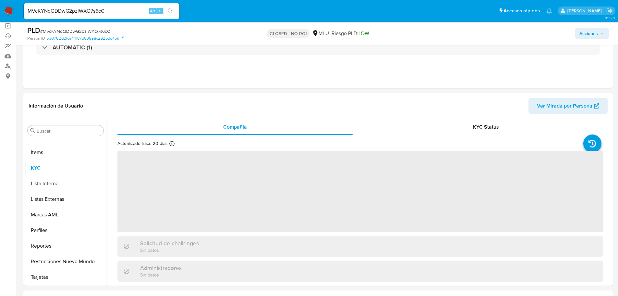
scroll to position [65, 0]
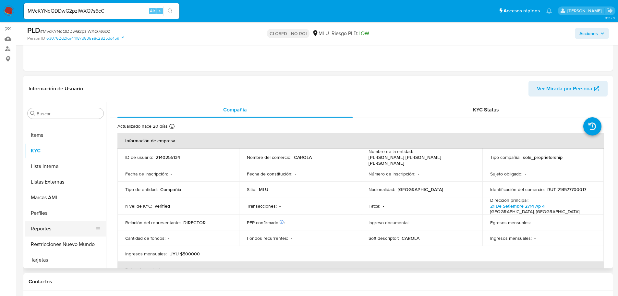
select select "10"
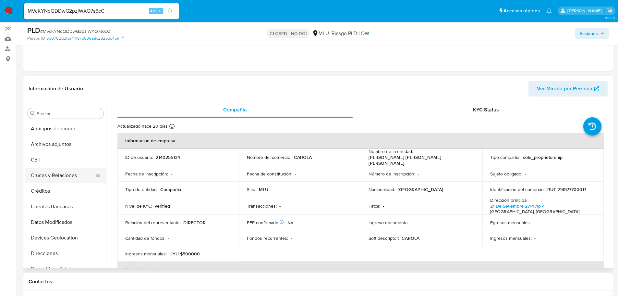
scroll to position [0, 0]
click at [58, 139] on button "Archivos adjuntos" at bounding box center [63, 145] width 76 height 16
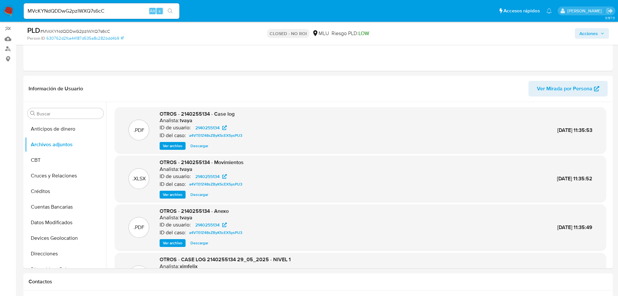
click at [107, 33] on span "# MVcKYNdQDDwG2pzIWXQ7s6cC" at bounding box center [75, 31] width 70 height 6
click at [107, 32] on span "# MVcKYNdQDDwG2pzIWXQ7s6cC" at bounding box center [75, 31] width 70 height 6
copy span "MVcKYNdQDDwG2pzIWXQ7s6cC"
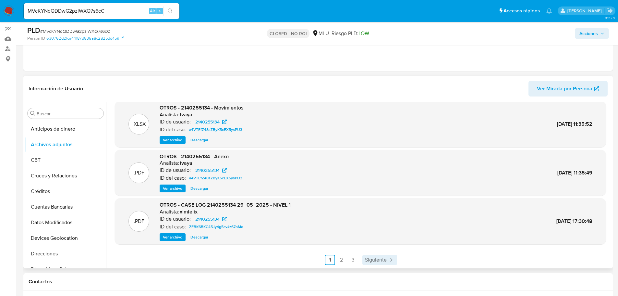
click at [386, 259] on link "Siguiente" at bounding box center [380, 259] width 35 height 10
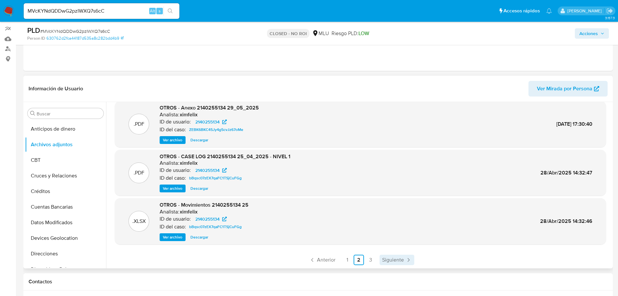
click at [397, 259] on span "Siguiente" at bounding box center [393, 259] width 22 height 5
click at [355, 259] on link "Anterior" at bounding box center [341, 259] width 31 height 10
click at [172, 189] on span "Ver archivo" at bounding box center [172, 188] width 19 height 6
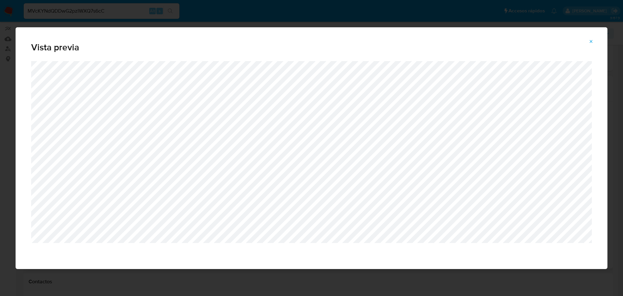
click at [595, 43] on button "Attachment preview" at bounding box center [591, 41] width 14 height 10
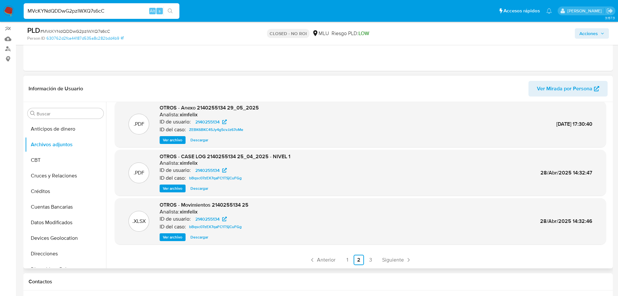
click at [94, 7] on input "MVcKYNdQDDwG2pzIWXQ7s6cC" at bounding box center [102, 11] width 156 height 8
paste input "viWe8bBYBGehv4HcJBYDy7O0"
type input "viWe8bBYBGehv4HcJBYDy7O0"
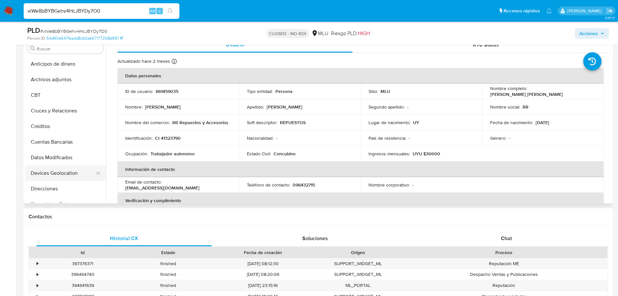
select select "10"
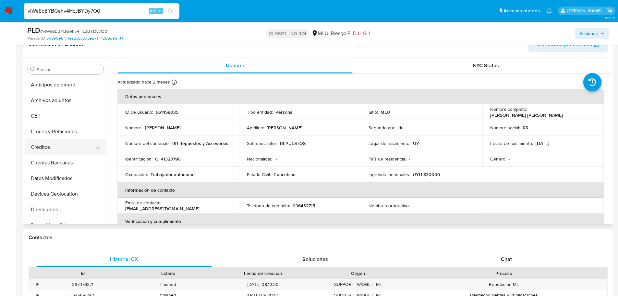
scroll to position [97, 0]
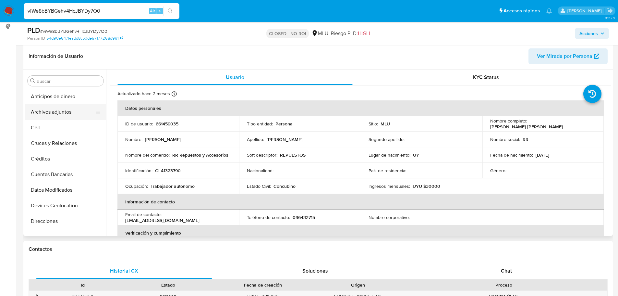
click at [63, 110] on button "Archivos adjuntos" at bounding box center [63, 112] width 76 height 16
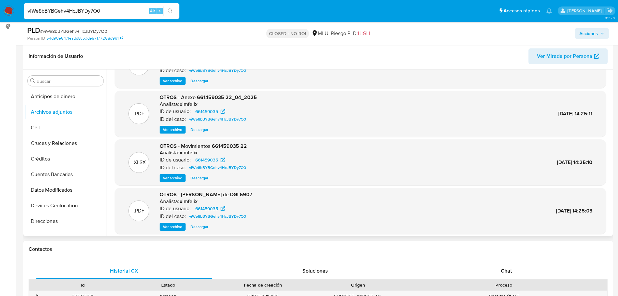
scroll to position [55, 0]
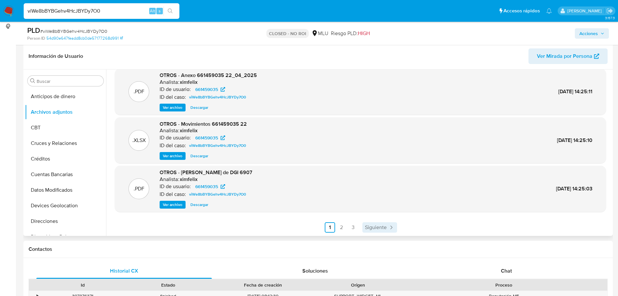
click at [371, 226] on span "Siguiente" at bounding box center [376, 227] width 22 height 5
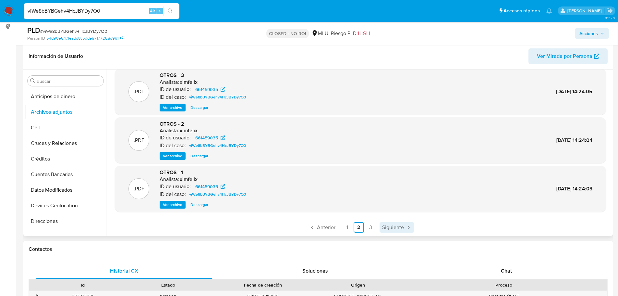
click at [391, 228] on span "Siguiente" at bounding box center [393, 227] width 22 height 5
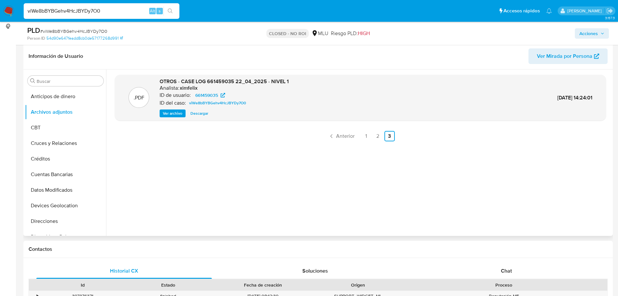
click at [178, 114] on span "Ver archivo" at bounding box center [172, 113] width 19 height 6
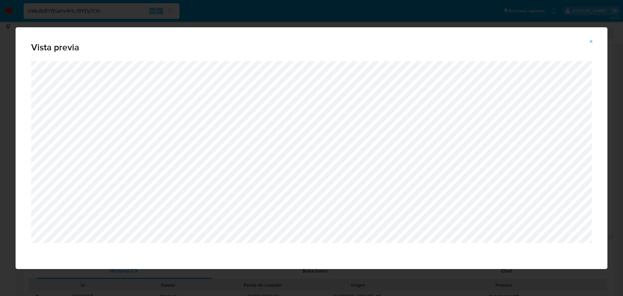
click at [590, 42] on icon "Attachment preview" at bounding box center [591, 41] width 5 height 5
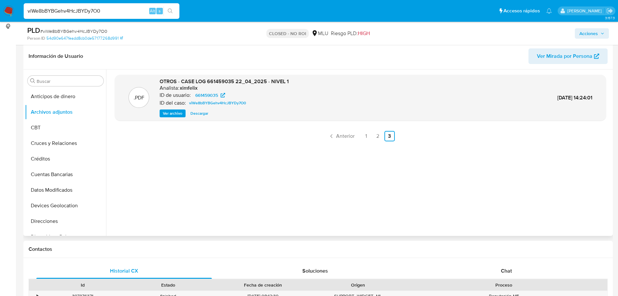
click at [97, 11] on input "viWe8bBYBGehv4HcJBYDy7O0" at bounding box center [102, 11] width 156 height 8
paste input "GmLJj9w1bKdS0VzOdWijnQh6"
type input "GmLJj9w1bKdS0VzOdWijnQh6"
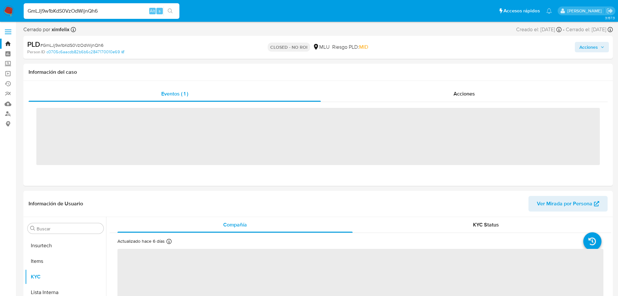
scroll to position [290, 0]
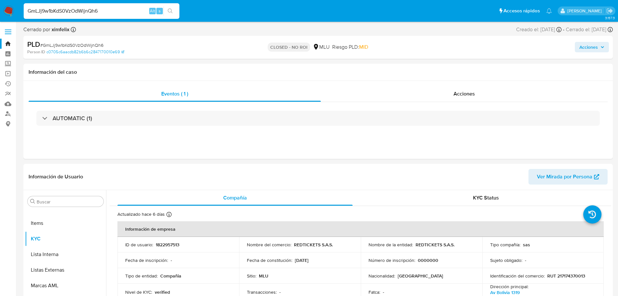
select select "10"
click at [557, 131] on div "AUTOMATIC (1)" at bounding box center [318, 118] width 579 height 32
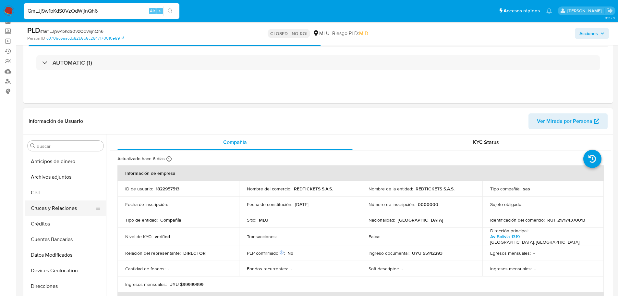
scroll to position [0, 0]
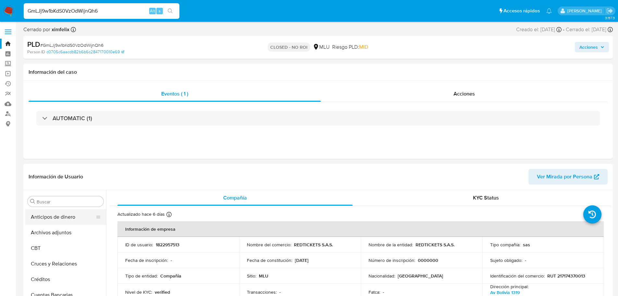
click at [72, 211] on button "Anticipos de dinero" at bounding box center [63, 217] width 76 height 16
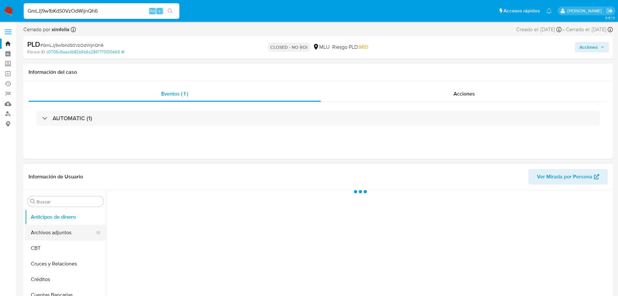
click at [54, 233] on button "Archivos adjuntos" at bounding box center [63, 233] width 76 height 16
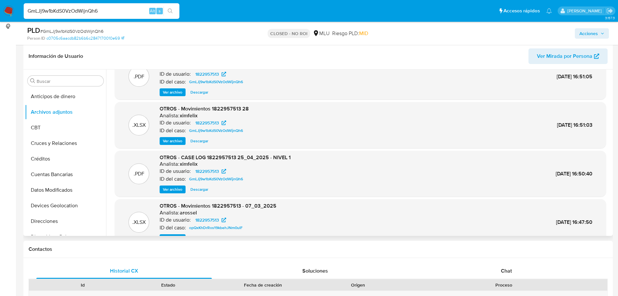
scroll to position [32, 0]
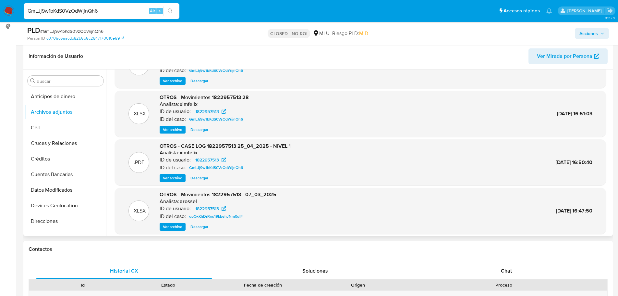
click at [166, 176] on span "Ver archivo" at bounding box center [172, 178] width 19 height 6
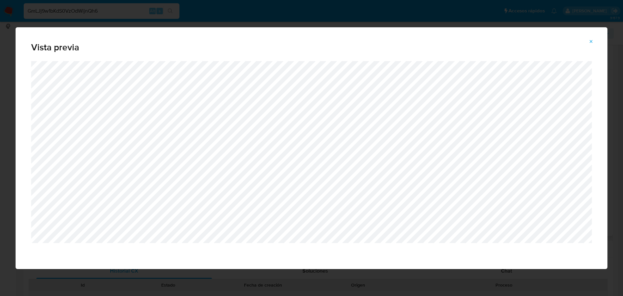
click at [592, 39] on icon "Attachment preview" at bounding box center [591, 41] width 5 height 5
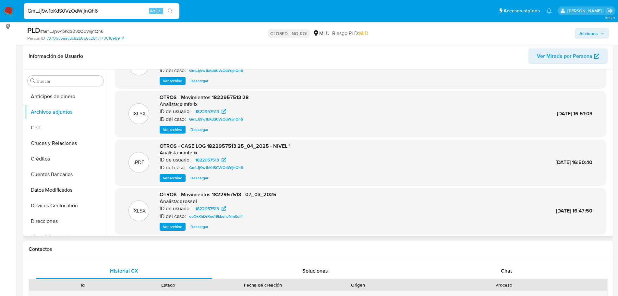
click at [72, 9] on input "GmLJj9w1bKdS0VzOdWijnQh6" at bounding box center [102, 11] width 156 height 8
paste input "DghuKHtkhq8EeOCO41L2AALW"
type input "DghuKHtkhq8EeOCO41L2AALW"
click at [166, 11] on button "search-icon" at bounding box center [170, 10] width 13 height 9
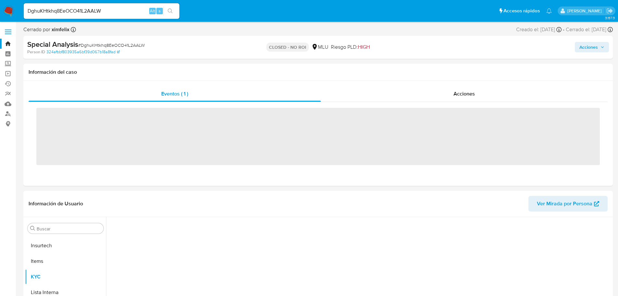
scroll to position [290, 0]
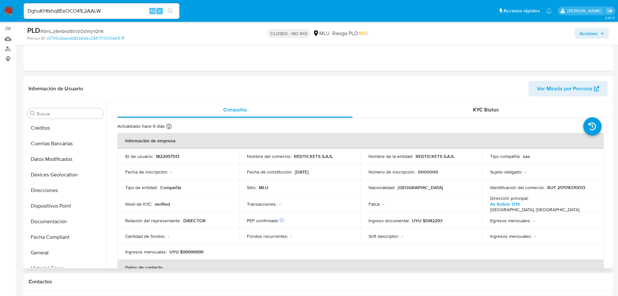
scroll to position [30, 0]
select select "10"
click at [57, 141] on button "Archivos adjuntos" at bounding box center [63, 145] width 76 height 16
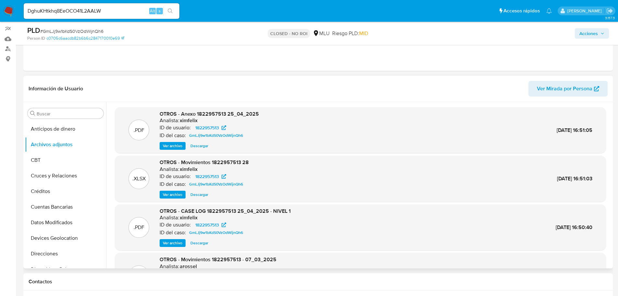
click at [171, 151] on div ".PDF OTROS - Anexo 1822957513 25_04_2025 Analista: ximfelix ID de usuario: 1822…" at bounding box center [360, 130] width 491 height 46
click at [179, 147] on span "Ver archivo" at bounding box center [172, 145] width 19 height 6
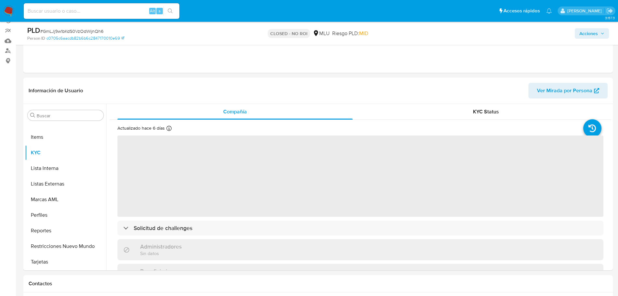
scroll to position [97, 0]
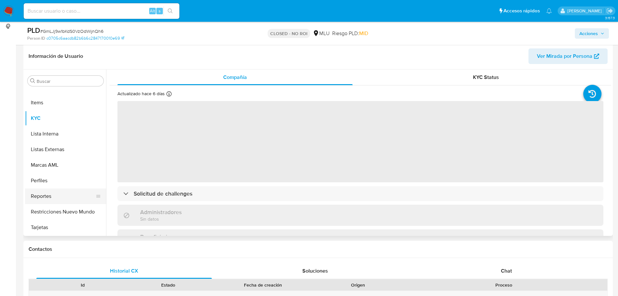
select select "10"
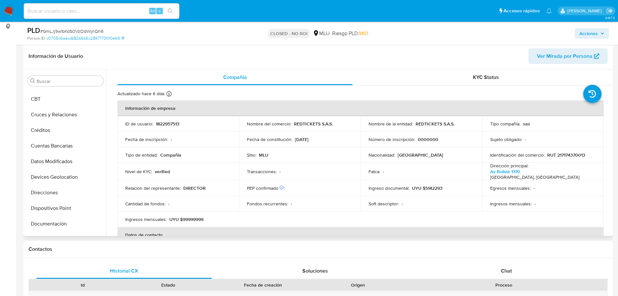
scroll to position [0, 0]
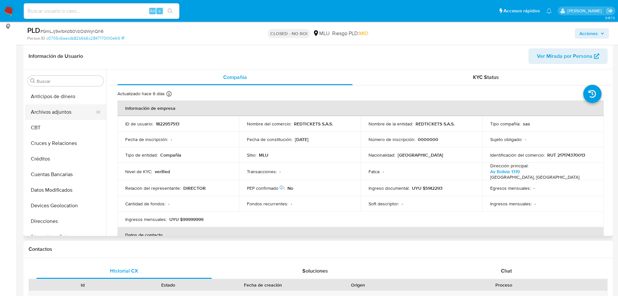
click at [57, 111] on button "Archivos adjuntos" at bounding box center [63, 112] width 76 height 16
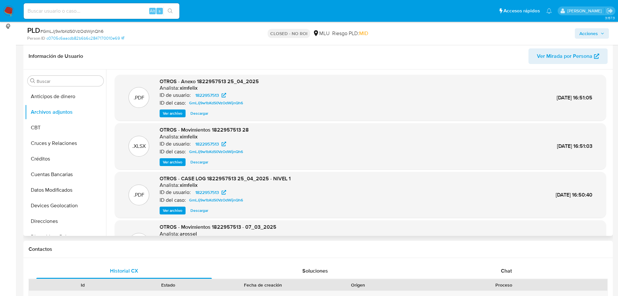
click at [174, 113] on span "Ver archivo" at bounding box center [172, 113] width 19 height 6
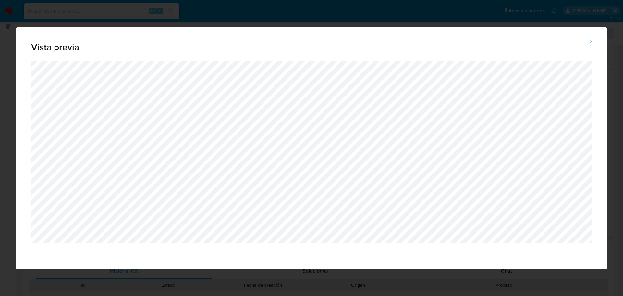
click at [587, 39] on button "Attachment preview" at bounding box center [591, 41] width 14 height 10
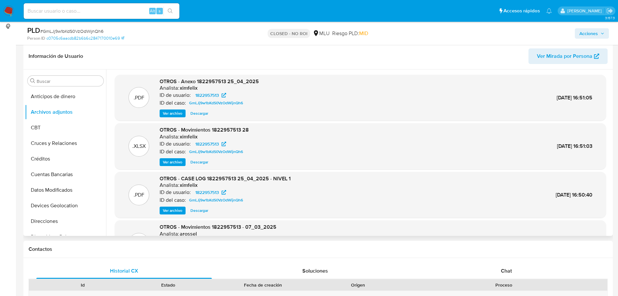
drag, startPoint x: 55, startPoint y: 20, endPoint x: 55, endPoint y: 14, distance: 6.2
click at [55, 20] on nav "Pausado Ver notificaciones Alt s Accesos rápidos Presiona las siguientes teclas…" at bounding box center [309, 11] width 618 height 22
click at [56, 10] on input at bounding box center [102, 11] width 156 height 8
paste input "DghuKHtkhq8EeOCO41L2AALW"
type input "DghuKHtkhq8EeOCO41L2AALW"
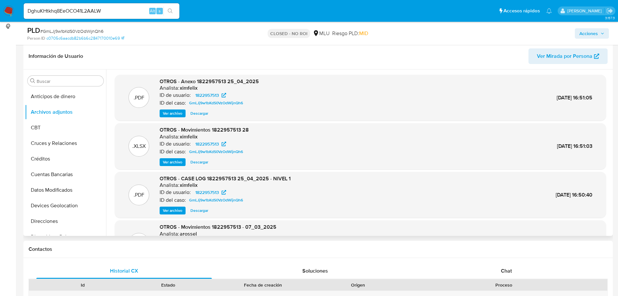
click at [170, 10] on icon "search-icon" at bounding box center [170, 10] width 5 height 5
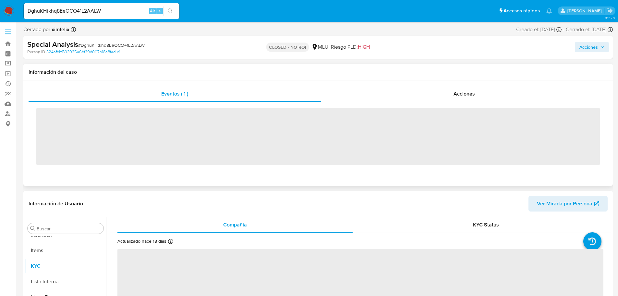
scroll to position [290, 0]
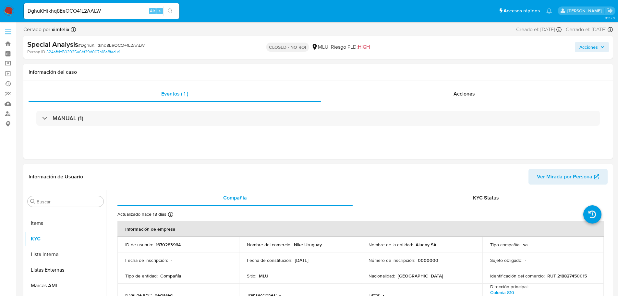
select select "10"
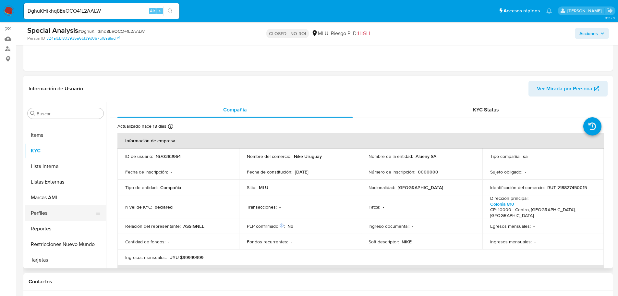
scroll to position [30, 0]
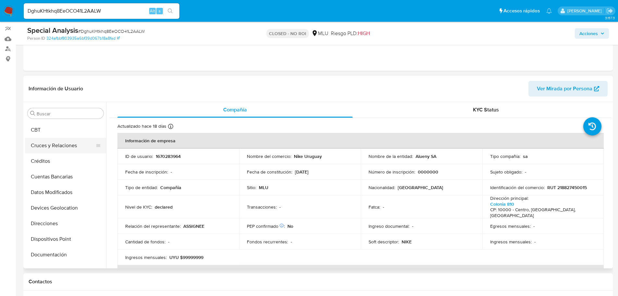
click at [67, 144] on button "Cruces y Relaciones" at bounding box center [63, 146] width 76 height 16
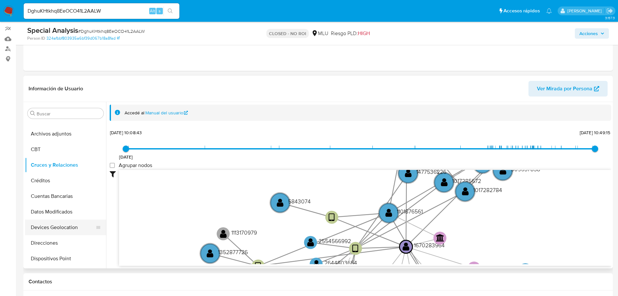
scroll to position [0, 0]
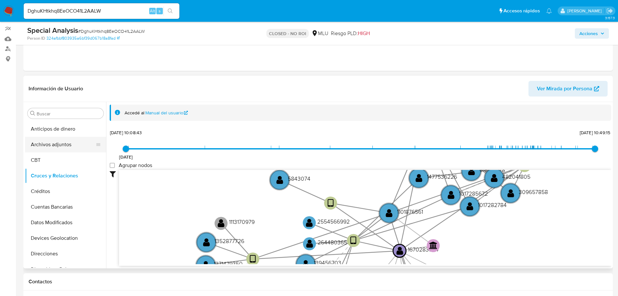
click at [59, 137] on button "Archivos adjuntos" at bounding box center [63, 145] width 76 height 16
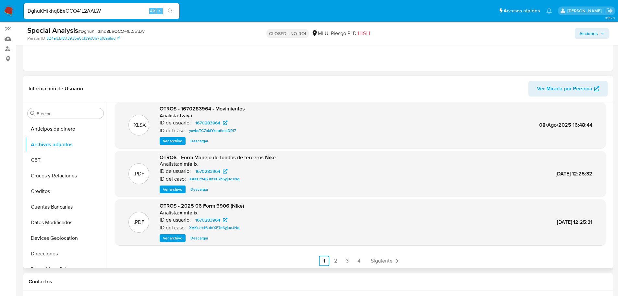
scroll to position [55, 0]
click at [379, 259] on span "Siguiente" at bounding box center [382, 259] width 22 height 5
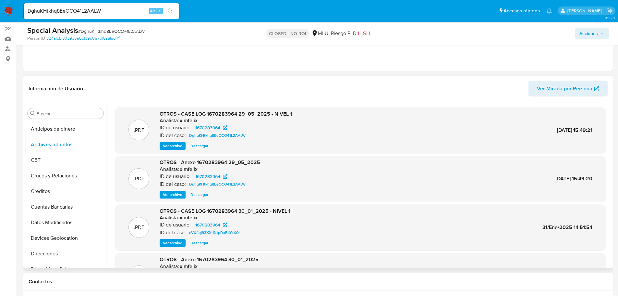
click at [164, 146] on span "Ver archivo" at bounding box center [172, 145] width 19 height 6
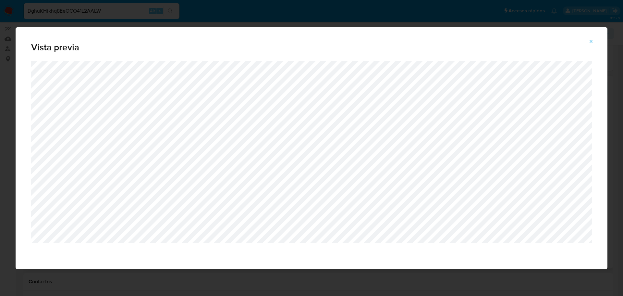
click at [588, 43] on button "Attachment preview" at bounding box center [591, 41] width 14 height 10
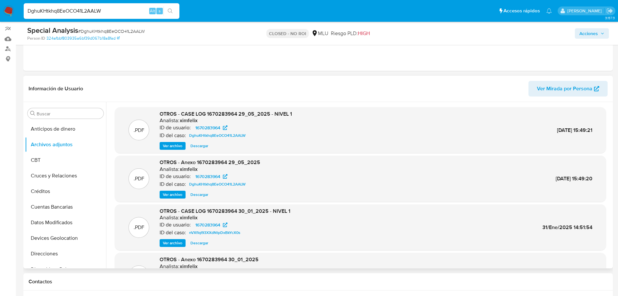
click at [103, 10] on input "DghuKHtkhq8EeOCO41L2AALW" at bounding box center [102, 11] width 156 height 8
paste input "ovCWxCDlZDX9nNnwspZSXMjl"
type input "ovCWxCDlZDX9nNnwspZSXMjl"
click at [173, 11] on icon "search-icon" at bounding box center [170, 10] width 5 height 5
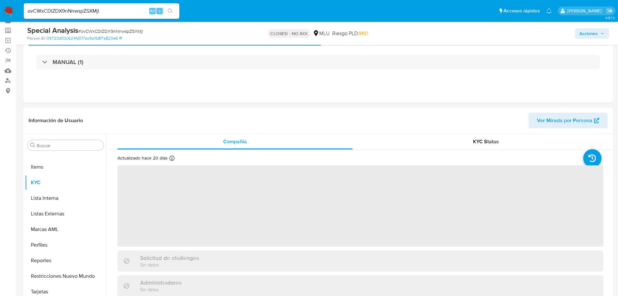
scroll to position [65, 0]
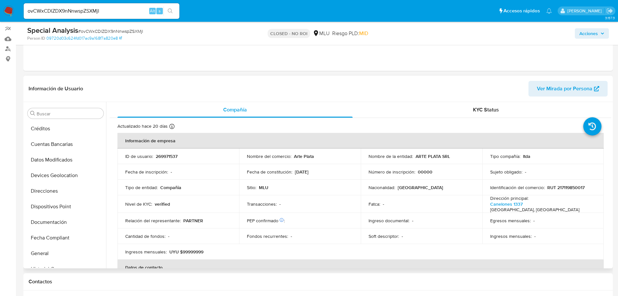
select select "10"
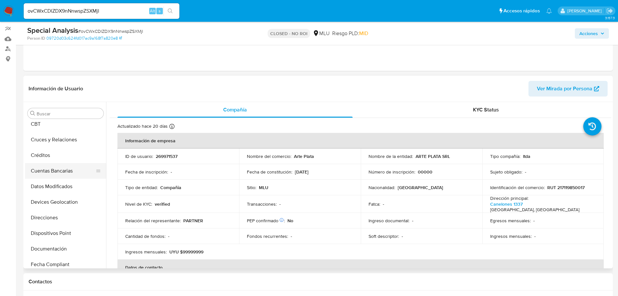
scroll to position [0, 0]
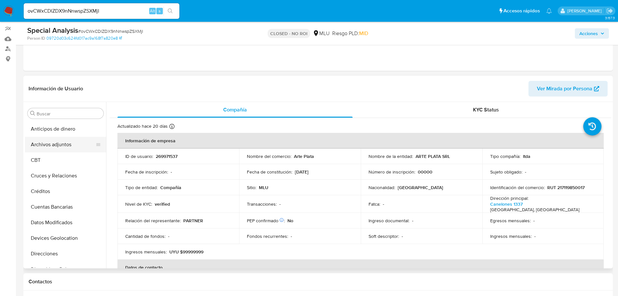
click at [57, 141] on button "Archivos adjuntos" at bounding box center [63, 145] width 76 height 16
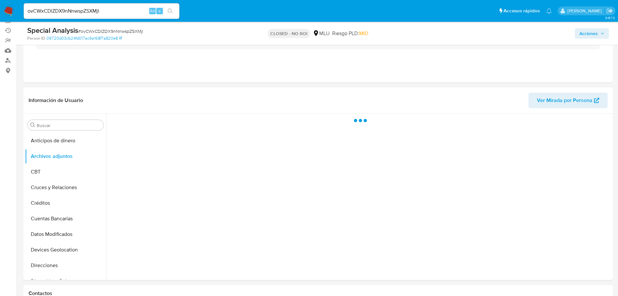
scroll to position [65, 0]
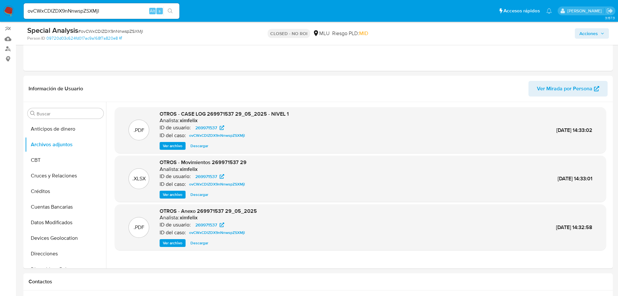
click at [143, 31] on div "Special Analysis # ovCWxCDlZDX9nNnwspZSXMjl" at bounding box center [122, 31] width 191 height 10
click at [141, 29] on span "# ovCWxCDlZDX9nNnwspZSXMjl" at bounding box center [110, 31] width 65 height 6
copy span "ovCWxCDlZDX9nNnwspZSXMjl"
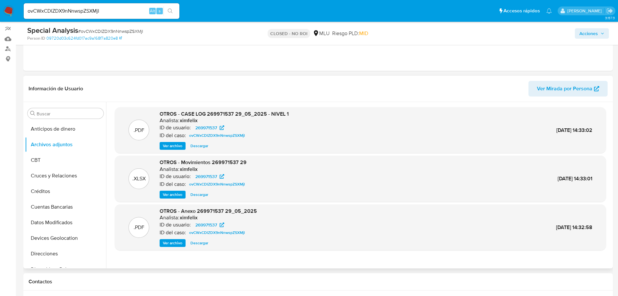
click at [331, 184] on div ".XLSX OTROS - Movimientos 269971537 29 Analista: ximfelix ID de usuario: 269971…" at bounding box center [360, 179] width 485 height 40
click at [175, 145] on span "Ver archivo" at bounding box center [172, 145] width 19 height 6
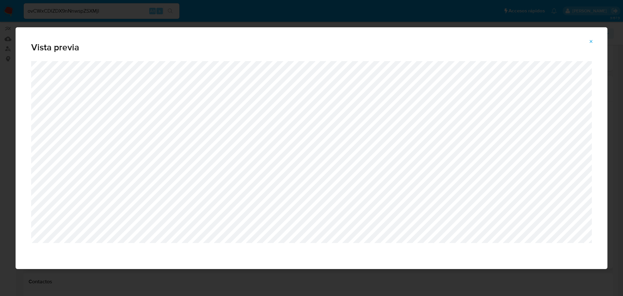
click at [589, 39] on icon "Attachment preview" at bounding box center [591, 41] width 5 height 5
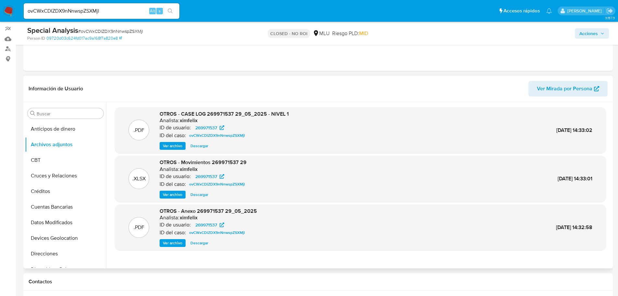
click at [103, 7] on input "ovCWxCDlZDX9nNnwspZSXMjl" at bounding box center [102, 11] width 156 height 8
click at [103, 6] on div "ovCWxCDlZDX9nNnwspZSXMjl Alt s" at bounding box center [102, 11] width 156 height 16
paste input "dPOBfyRKyIWDP9PA3pXv6d0e"
type input "dPOBfyRKyIWDP9PA3pXv6d0e"
click at [173, 6] on button "search-icon" at bounding box center [170, 10] width 13 height 9
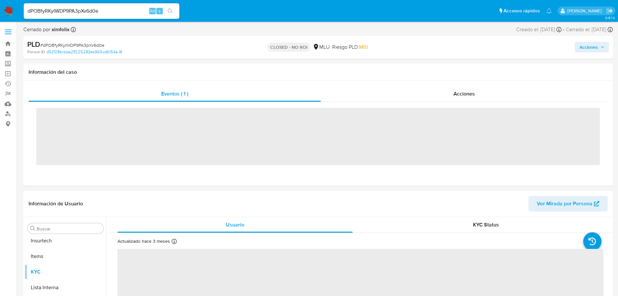
scroll to position [290, 0]
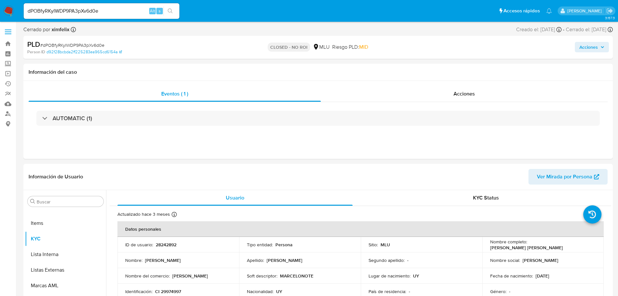
select select "10"
click at [462, 158] on div "Eventos ( 1 ) Acciones AUTOMATIC (1)" at bounding box center [318, 120] width 590 height 78
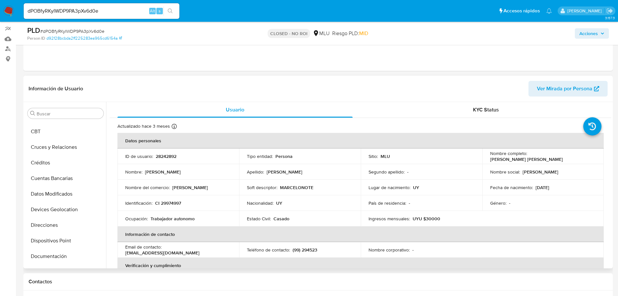
scroll to position [0, 0]
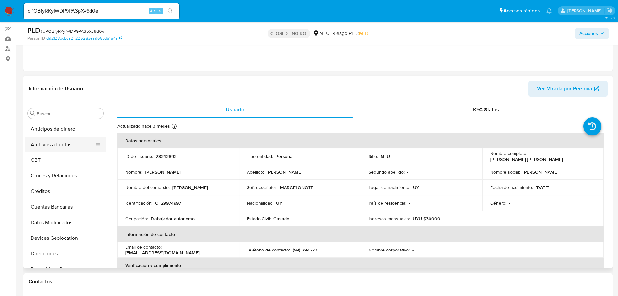
click at [68, 144] on button "Archivos adjuntos" at bounding box center [63, 145] width 76 height 16
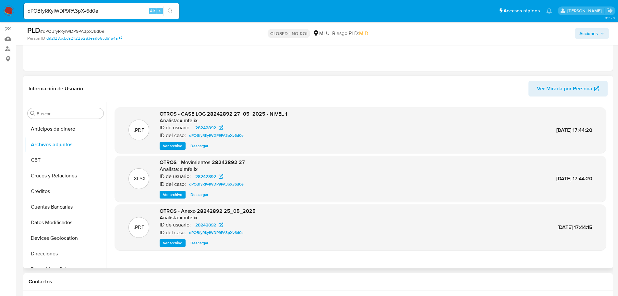
click at [179, 143] on span "Ver archivo" at bounding box center [172, 145] width 19 height 6
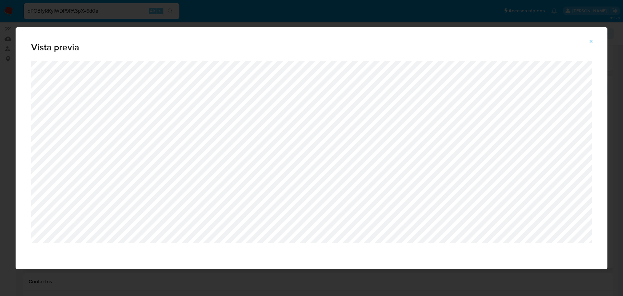
click at [589, 43] on icon "Attachment preview" at bounding box center [591, 41] width 5 height 5
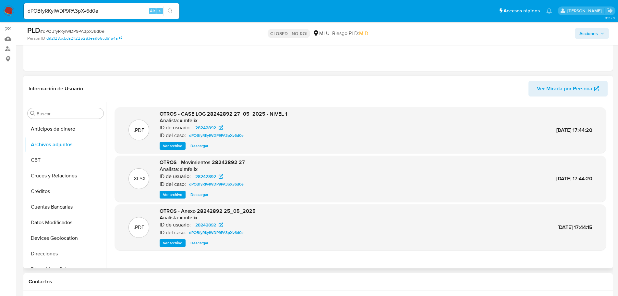
click at [67, 15] on input "dPOBfyRKyIWDP9PA3pXv6d0e" at bounding box center [102, 11] width 156 height 8
click at [68, 14] on input "dPOBfyRKyIWDP9PA3pXv6d0e" at bounding box center [102, 11] width 156 height 8
paste input "b3AUvUgmgtZ7lHMY1wVa4rFH"
type input "b3AUvUgmgtZ7lHMY1wVa4rFH"
click at [178, 242] on span "Ver archivo" at bounding box center [172, 243] width 19 height 6
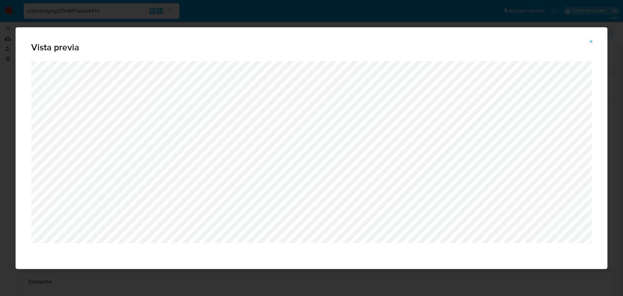
click at [595, 48] on div "Vista previa" at bounding box center [312, 44] width 592 height 34
click at [594, 43] on icon "Attachment preview" at bounding box center [591, 41] width 5 height 5
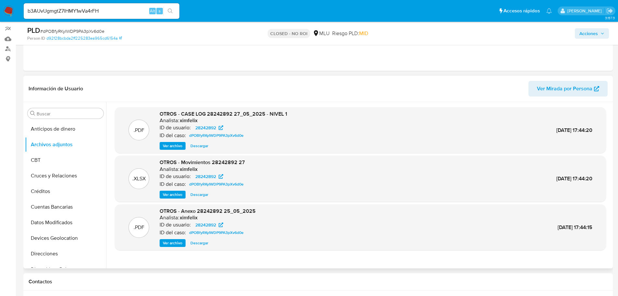
click at [80, 15] on input "b3AUvUgmgtZ7lHMY1wVa4rFH" at bounding box center [102, 11] width 156 height 8
click at [80, 14] on input "b3AUvUgmgtZ7lHMY1wVa4rFH" at bounding box center [102, 11] width 156 height 8
click at [81, 8] on input "b3AUvUgmgtZ7lHMY1wVa4rFH" at bounding box center [102, 11] width 156 height 8
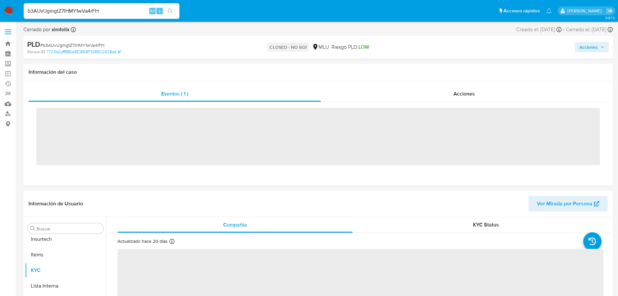
scroll to position [290, 0]
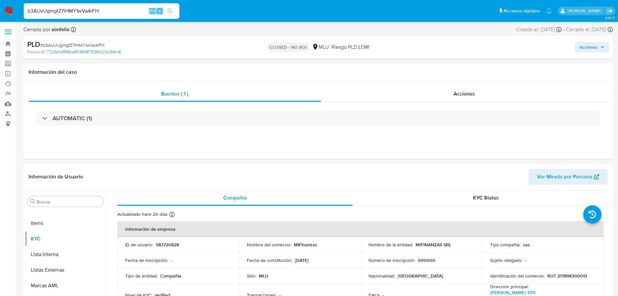
select select "10"
click at [128, 11] on input "b3AUvUgmgtZ7lHMY1wVa4rFH" at bounding box center [102, 11] width 156 height 8
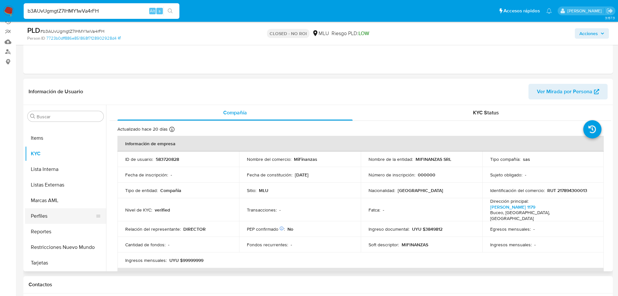
scroll to position [65, 0]
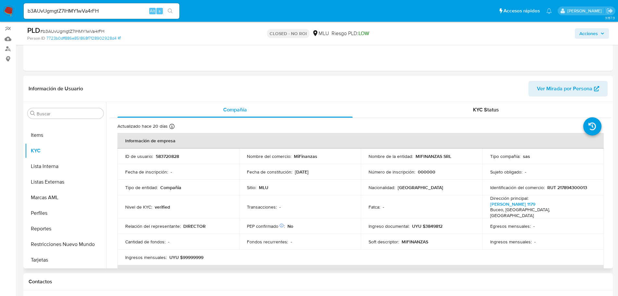
click at [553, 223] on div "Egresos mensuales : -" at bounding box center [543, 226] width 106 height 6
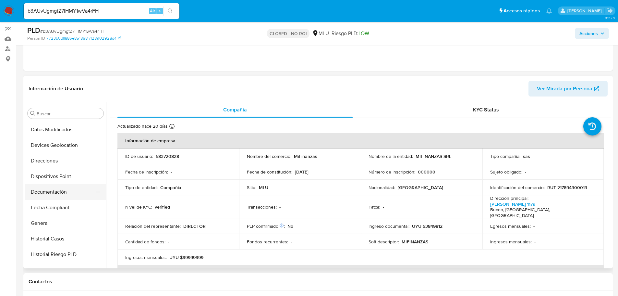
scroll to position [63, 0]
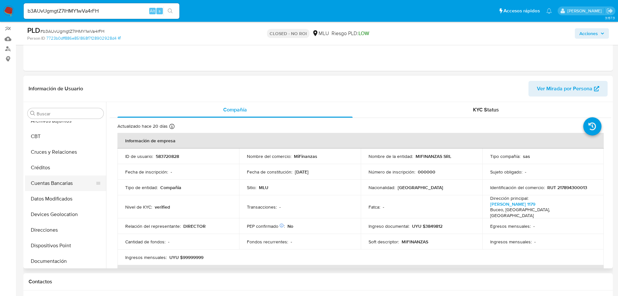
scroll to position [0, 0]
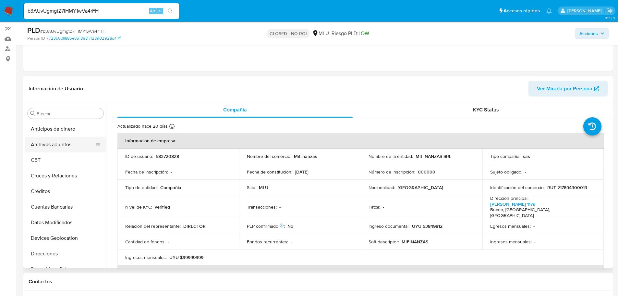
click at [67, 150] on button "Archivos adjuntos" at bounding box center [63, 145] width 76 height 16
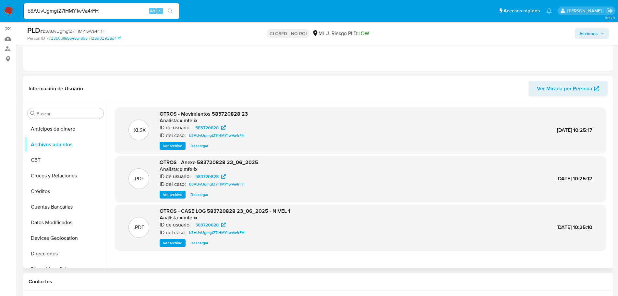
click at [170, 242] on span "Ver archivo" at bounding box center [172, 243] width 19 height 6
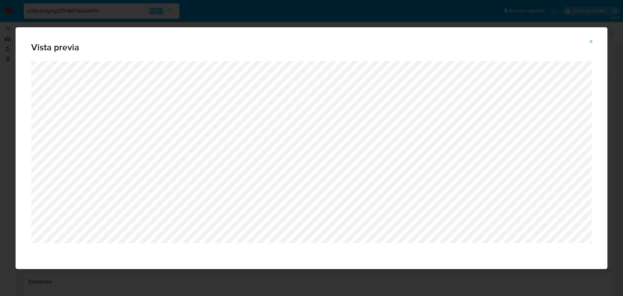
click at [595, 44] on button "Attachment preview" at bounding box center [591, 41] width 14 height 10
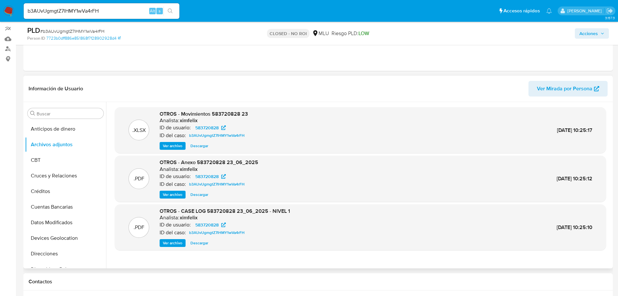
click at [102, 15] on input "b3AUvUgmgtZ7lHMY1wVa4rFH" at bounding box center [102, 11] width 156 height 8
paste input "tfdXiGEtBx93Iz8FFIkhYfnA"
type input "tfdXiGEtBx93Iz8FFIkhYfnA"
click at [170, 9] on icon "search-icon" at bounding box center [170, 10] width 5 height 5
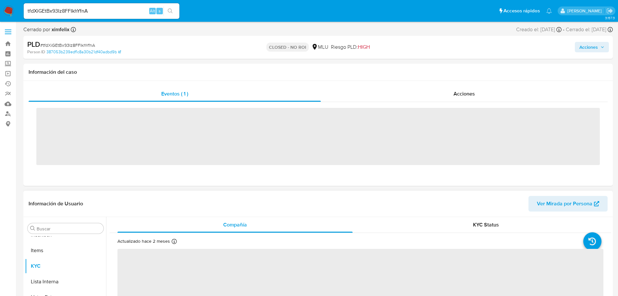
scroll to position [290, 0]
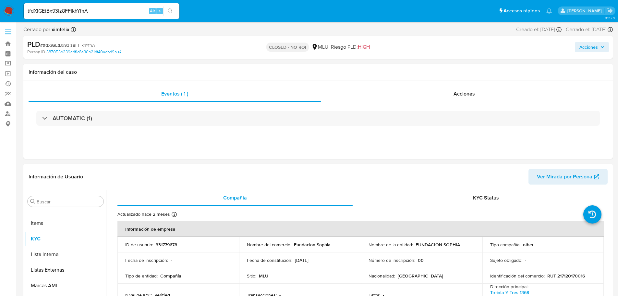
select select "10"
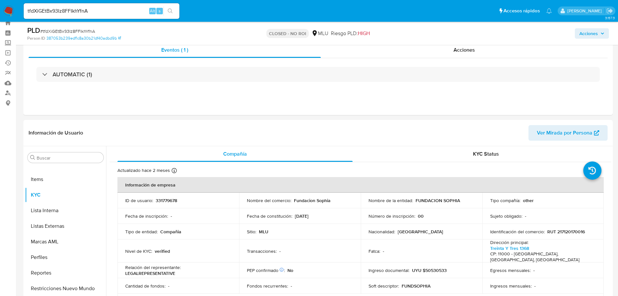
scroll to position [32, 0]
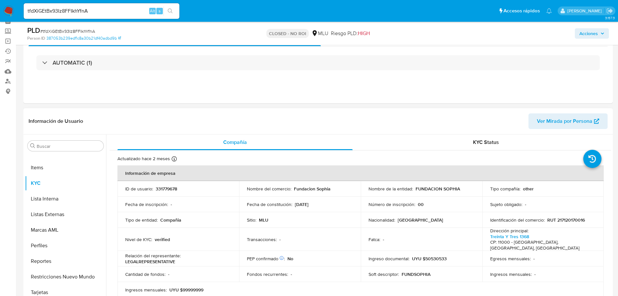
click at [387, 221] on p "Nacionalidad :" at bounding box center [382, 220] width 27 height 6
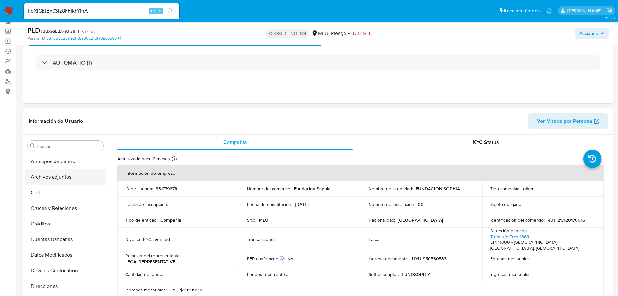
click at [55, 175] on button "Archivos adjuntos" at bounding box center [63, 177] width 76 height 16
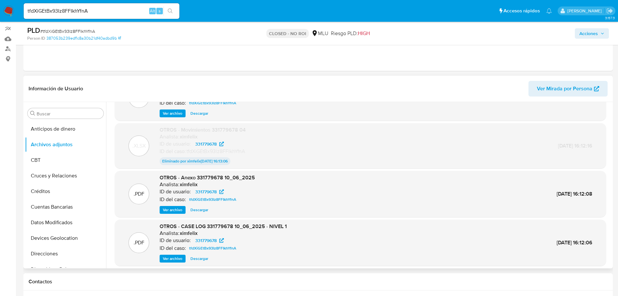
scroll to position [54, 0]
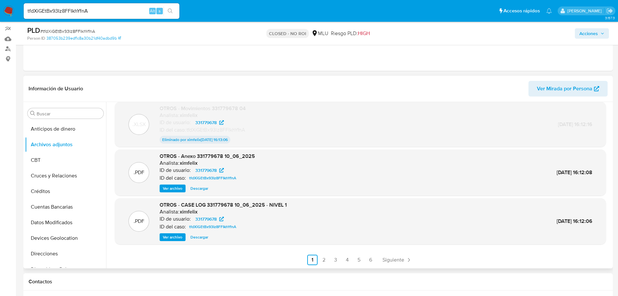
click at [171, 240] on span "Ver archivo" at bounding box center [172, 237] width 19 height 6
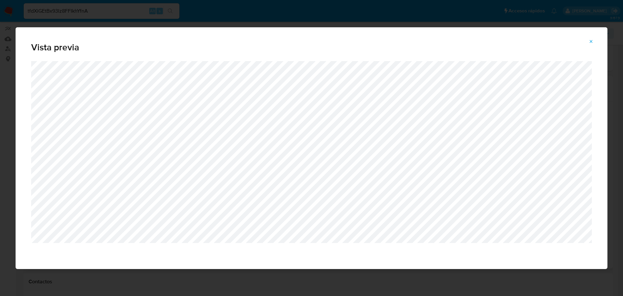
click at [609, 184] on div "Vista previa" at bounding box center [311, 148] width 623 height 296
click at [589, 44] on span "Attachment preview" at bounding box center [591, 41] width 5 height 9
